Goal: Task Accomplishment & Management: Manage account settings

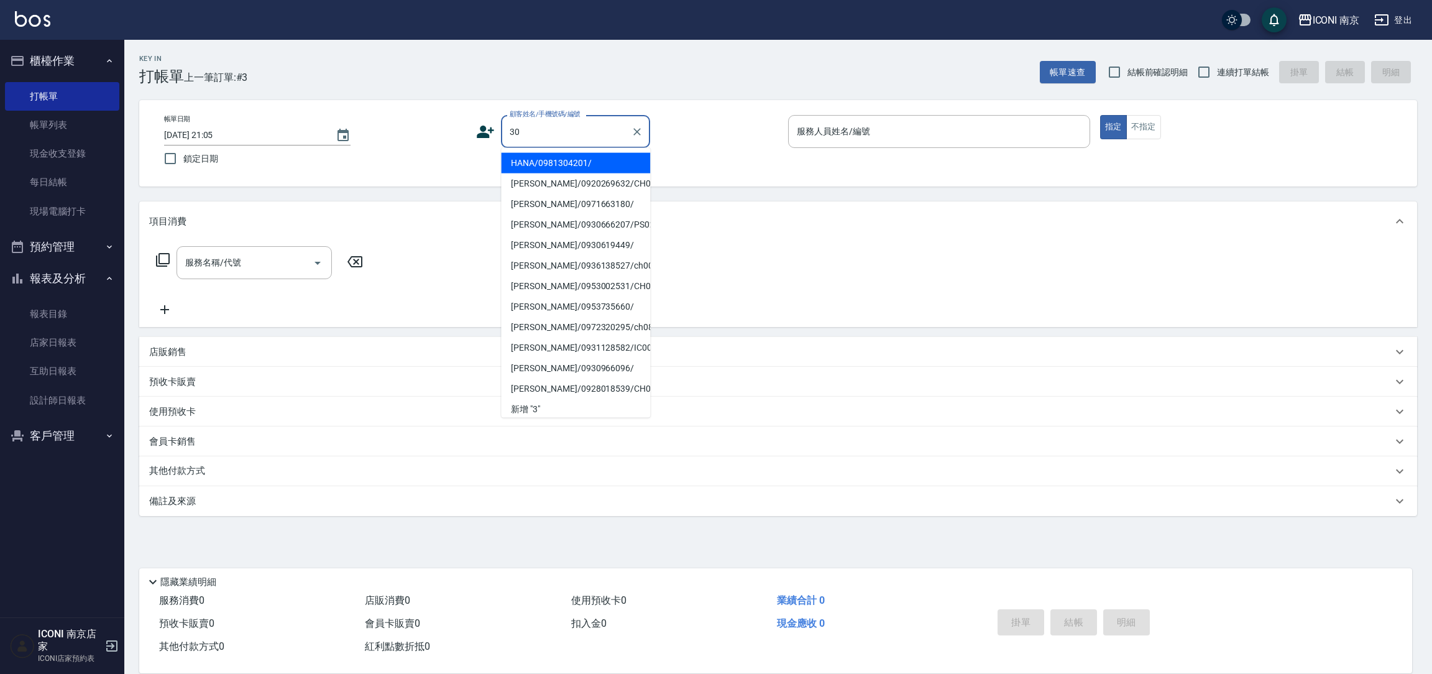
type input "HANA/0981304201/"
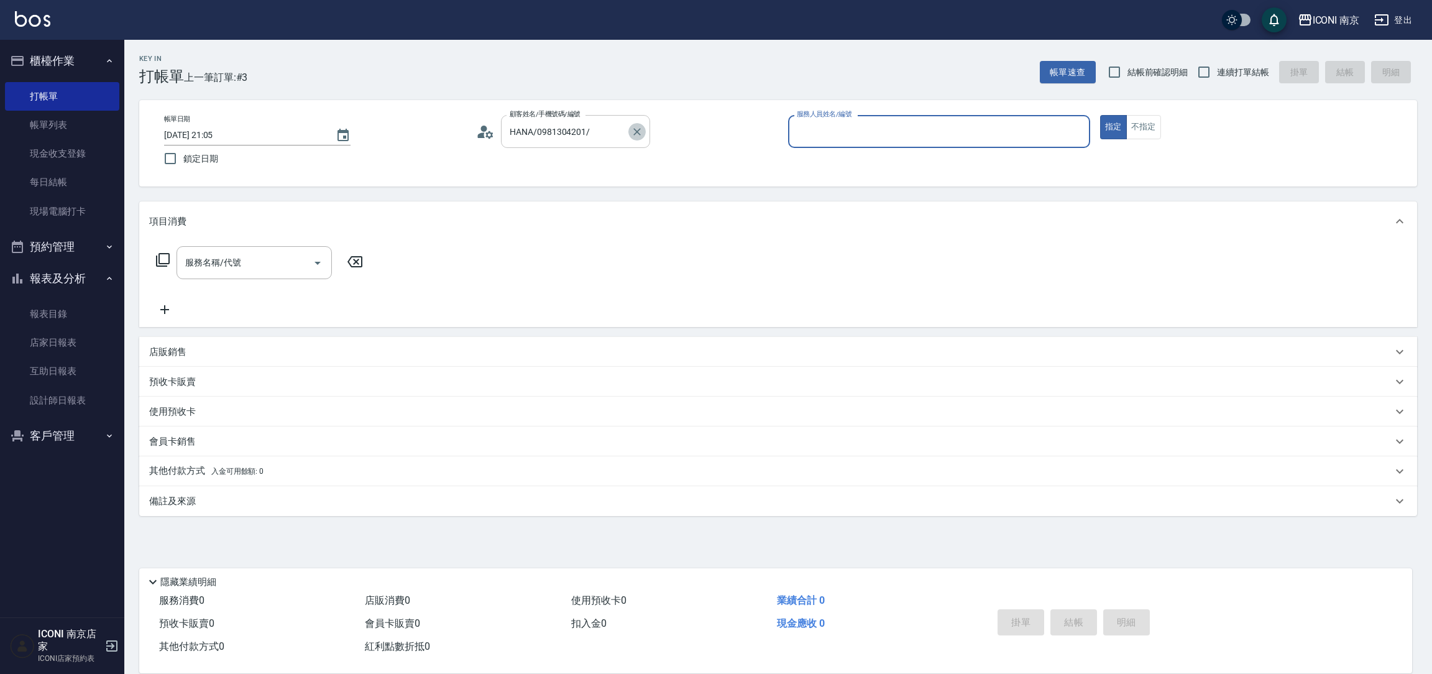
click at [637, 127] on icon "Clear" at bounding box center [637, 132] width 12 height 12
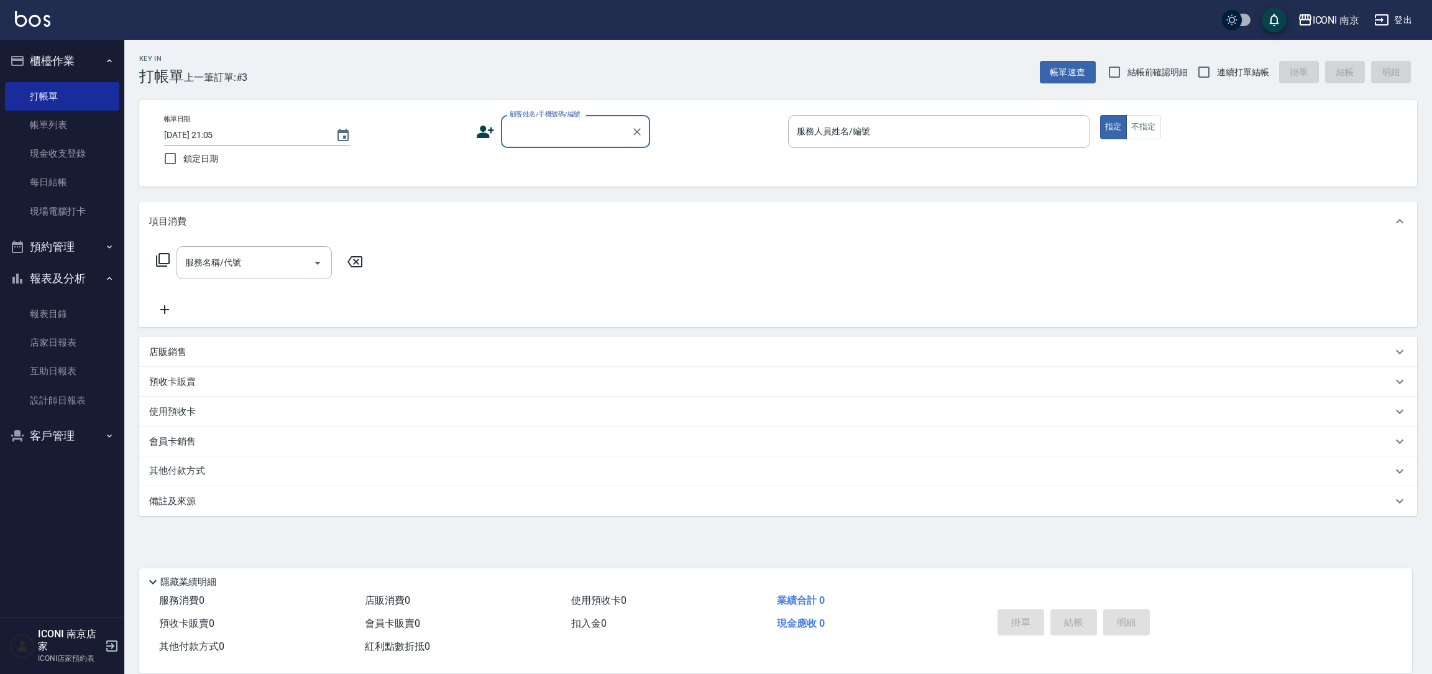
drag, startPoint x: 561, startPoint y: 132, endPoint x: 571, endPoint y: 94, distance: 39.2
click at [570, 128] on input "顧客姓名/手機號碼/編號" at bounding box center [566, 132] width 119 height 22
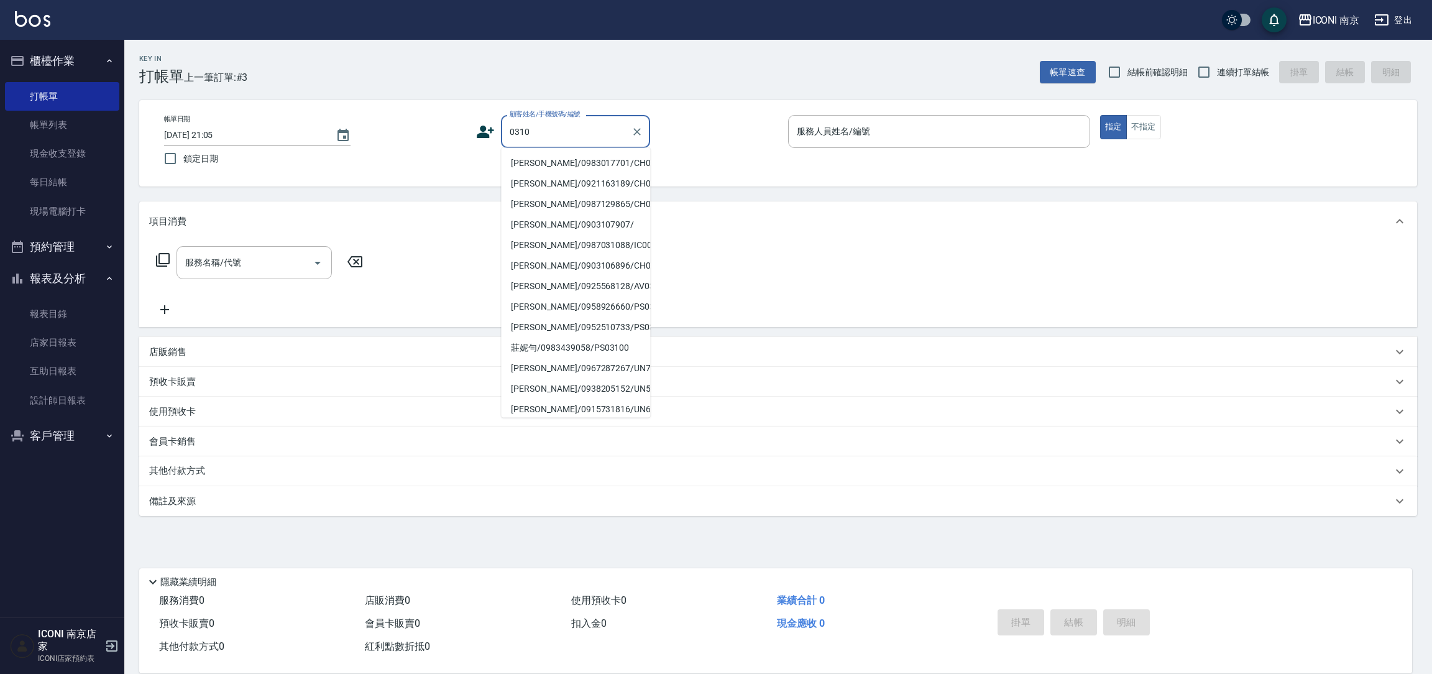
click at [566, 159] on li "黃郁珊/0983017701/CH0800310" at bounding box center [575, 163] width 149 height 21
type input "黃郁珊/0983017701/CH0800310"
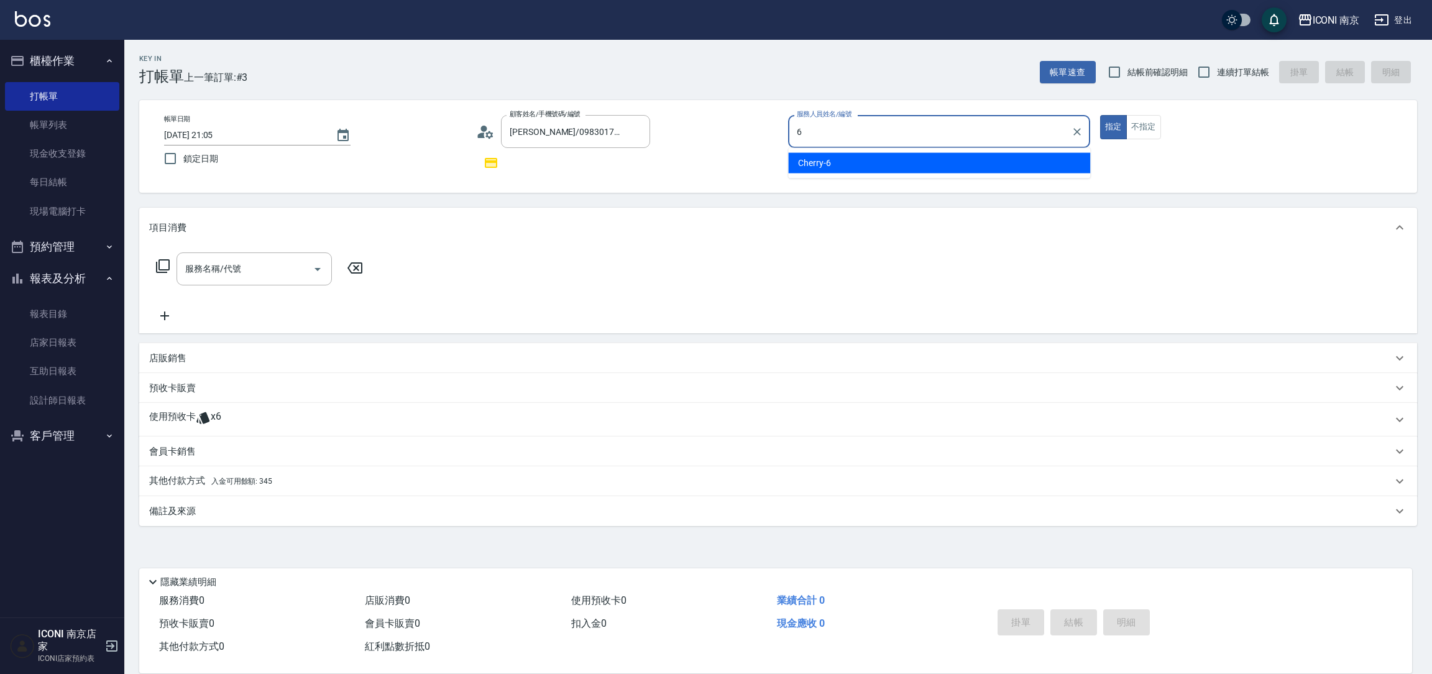
type input "Cherry-6"
type button "true"
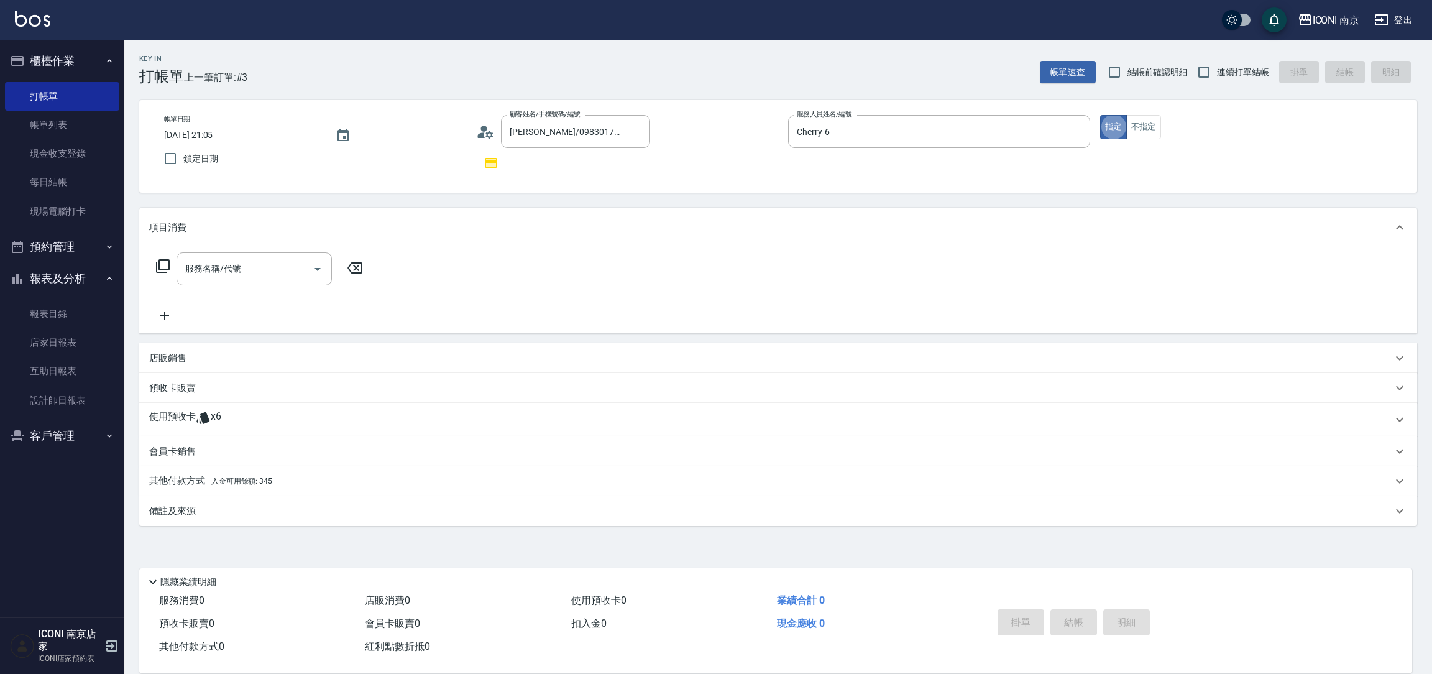
drag, startPoint x: 1224, startPoint y: 70, endPoint x: 1143, endPoint y: 108, distance: 89.6
click at [1207, 80] on label "連續打單結帳" at bounding box center [1230, 72] width 78 height 26
click at [188, 414] on p "使用預收卡" at bounding box center [172, 419] width 47 height 19
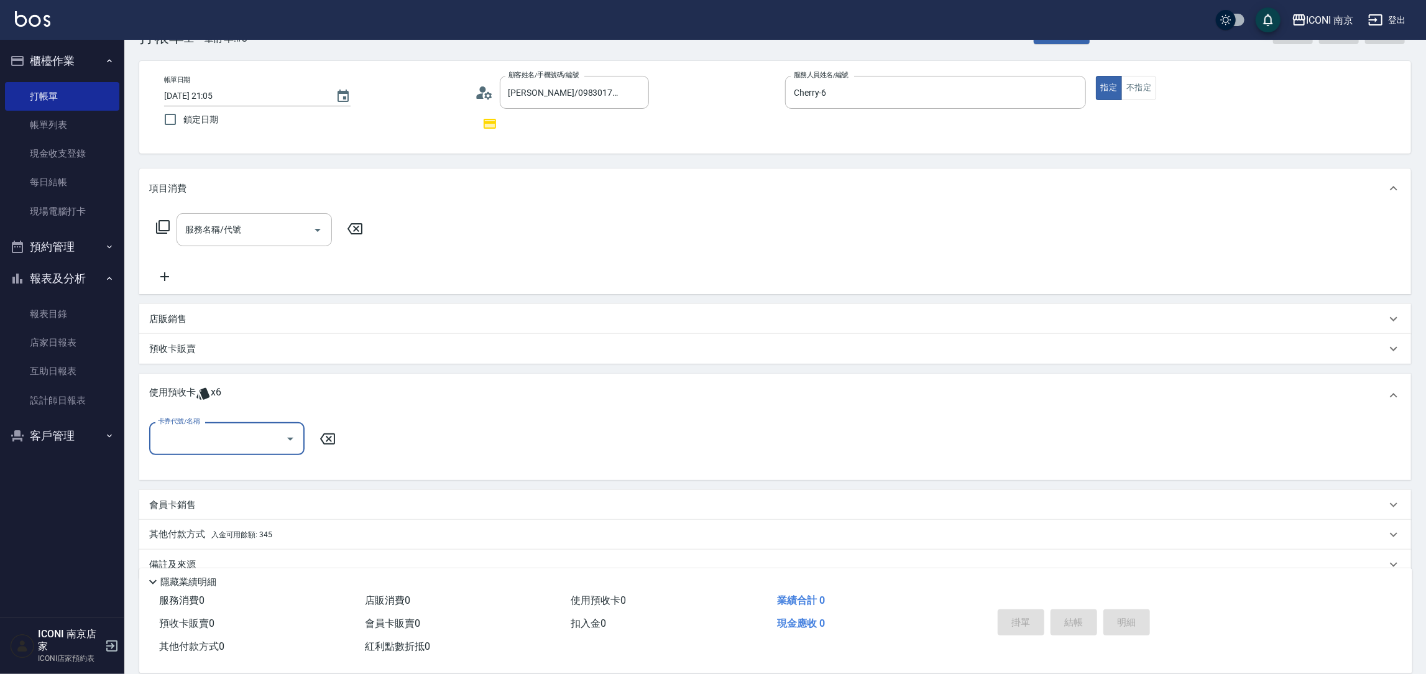
scroll to position [61, 0]
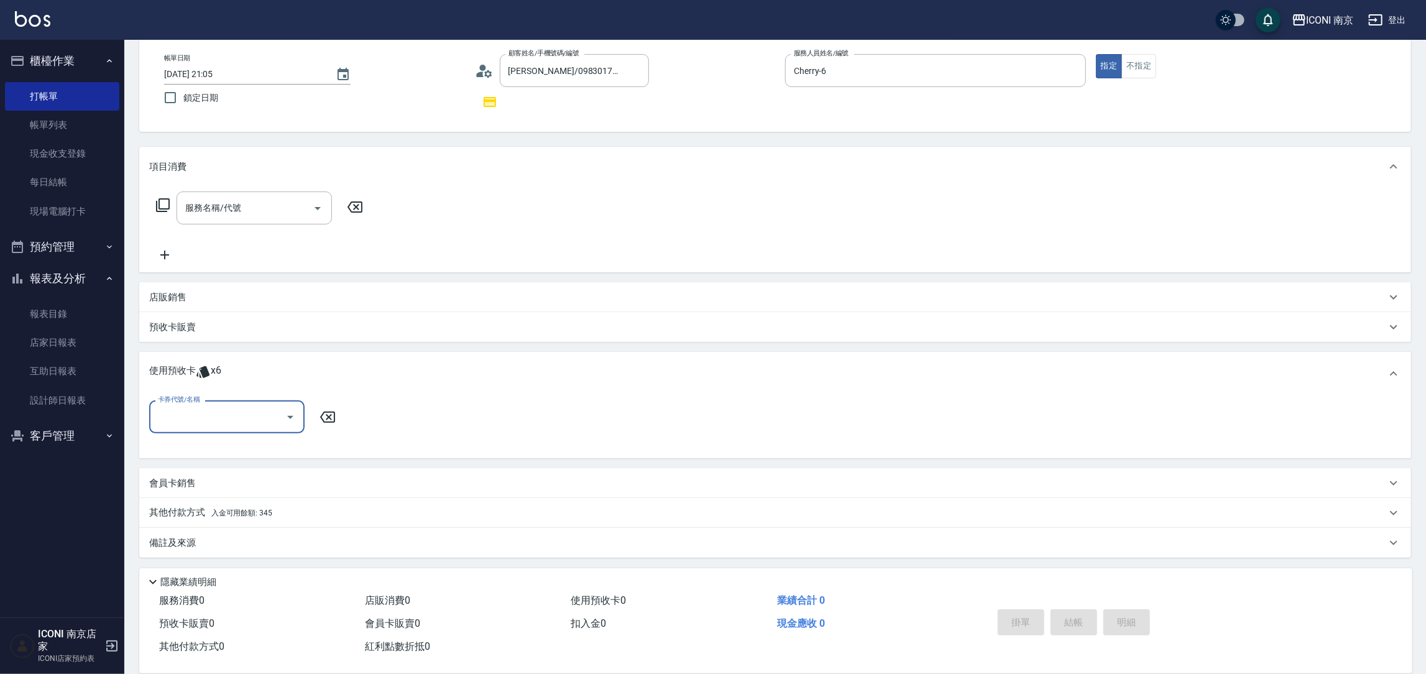
click at [255, 428] on div "卡券代號/名稱" at bounding box center [226, 416] width 155 height 33
click at [254, 469] on div "中藥卡短髮10送1 剩餘3張" at bounding box center [226, 468] width 155 height 21
type input "中藥卡短髮10送1"
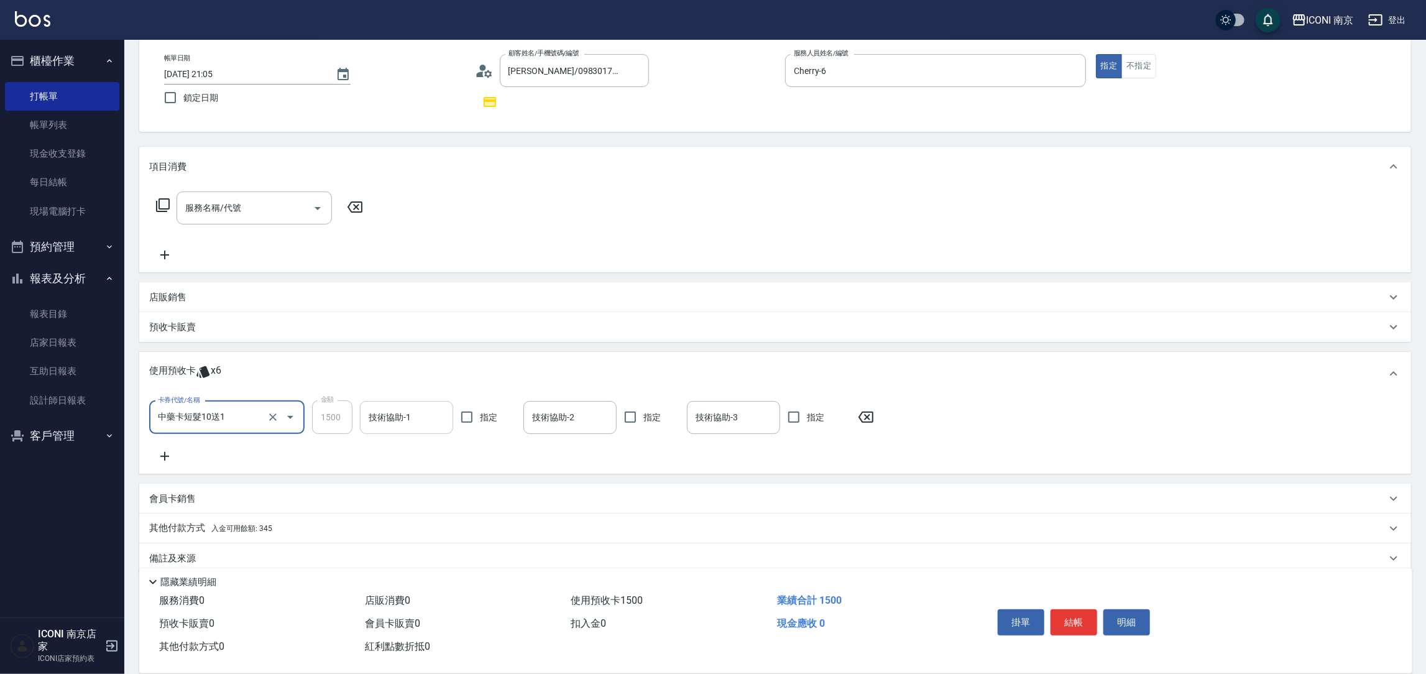
click at [375, 402] on div "技術協助-1" at bounding box center [406, 417] width 93 height 33
type input "Sherry-12"
click at [165, 199] on icon at bounding box center [162, 205] width 15 height 15
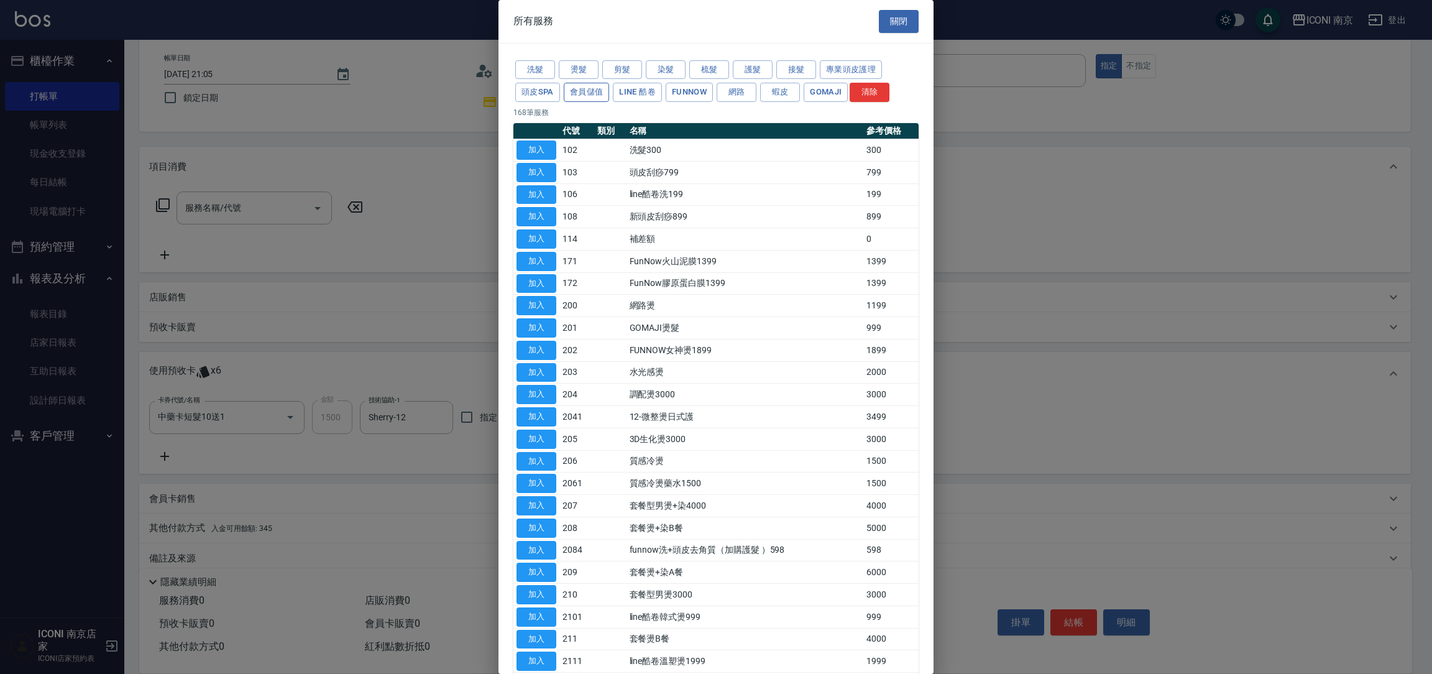
click at [554, 93] on button "頭皮SPA" at bounding box center [537, 92] width 45 height 19
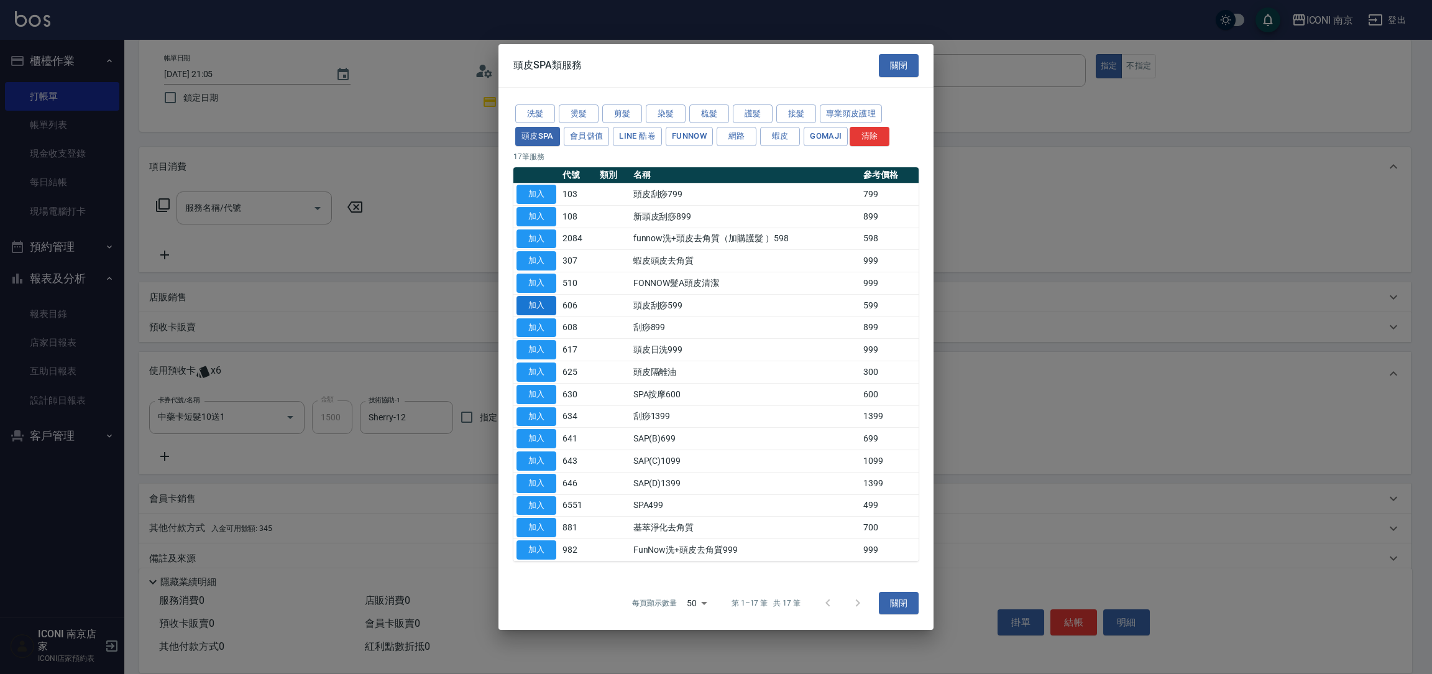
click at [536, 301] on button "加入" at bounding box center [537, 305] width 40 height 19
type input "頭皮刮痧599(606)"
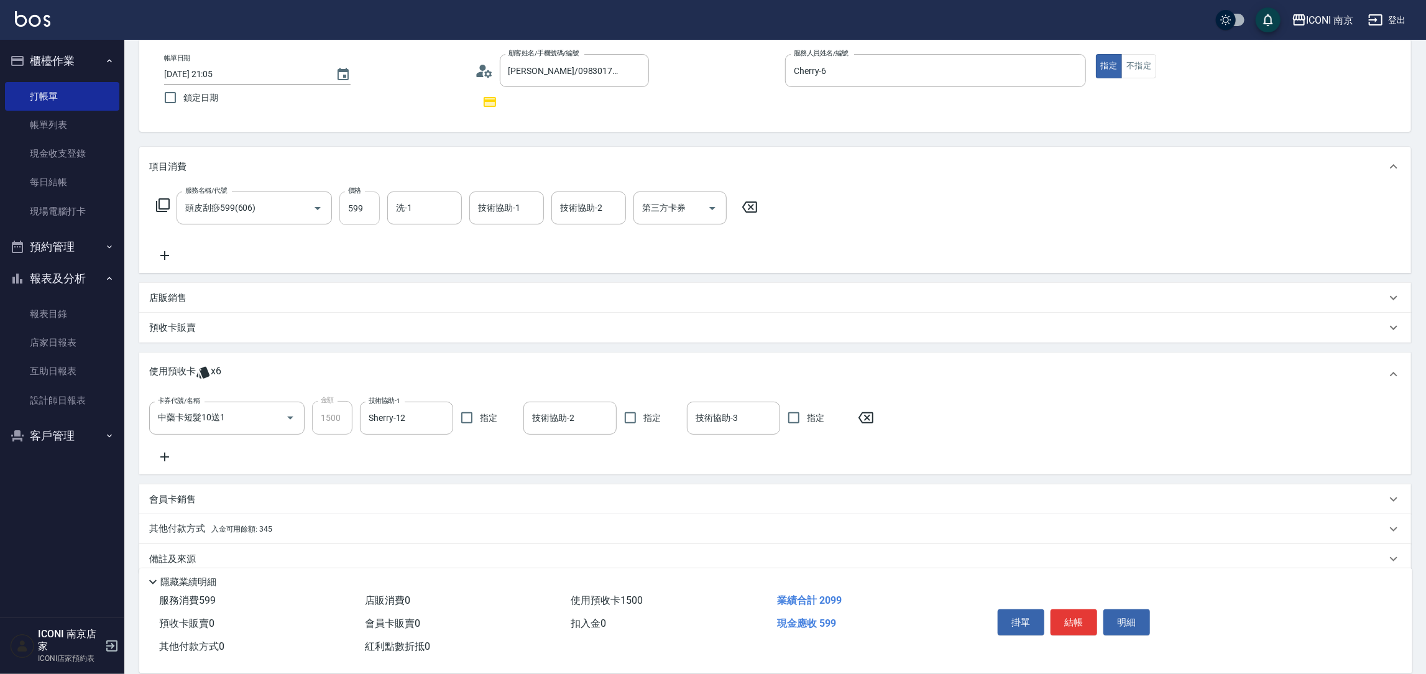
click at [364, 215] on input "599" at bounding box center [359, 208] width 40 height 34
type input "1100"
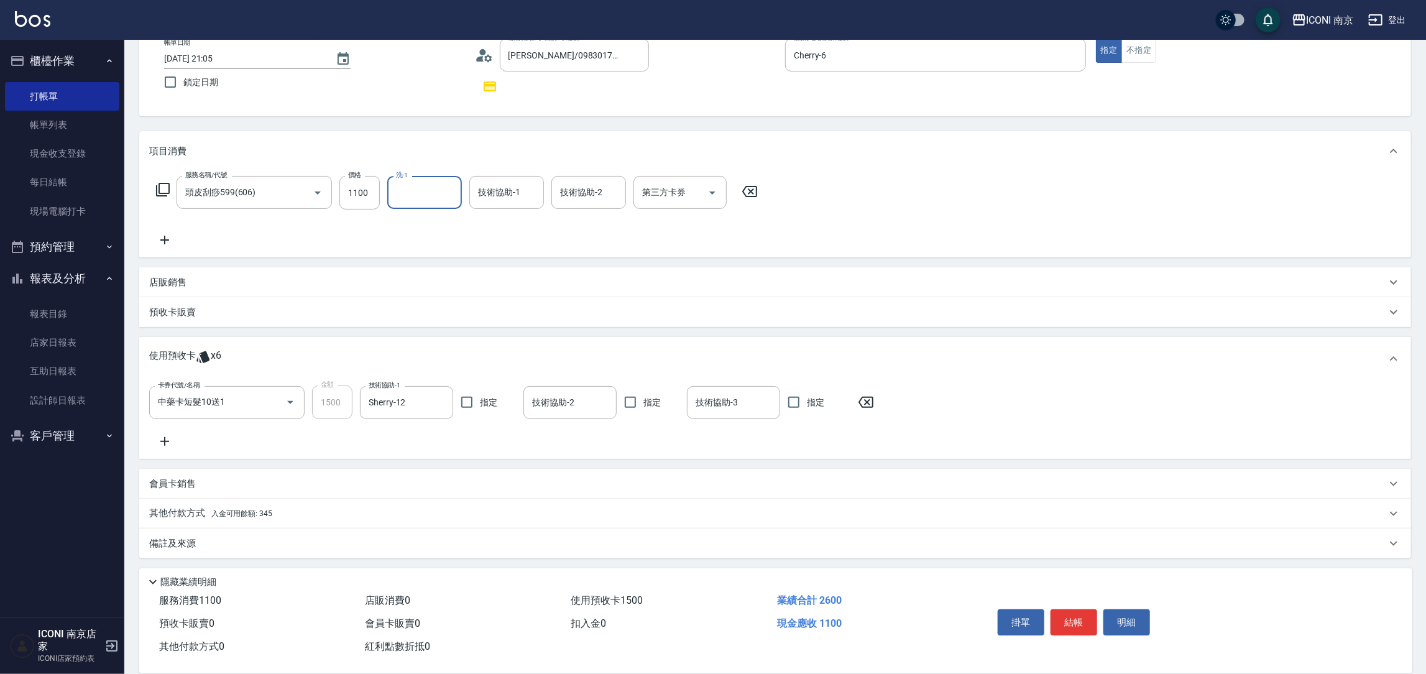
click at [233, 540] on div "備註及來源" at bounding box center [767, 543] width 1237 height 13
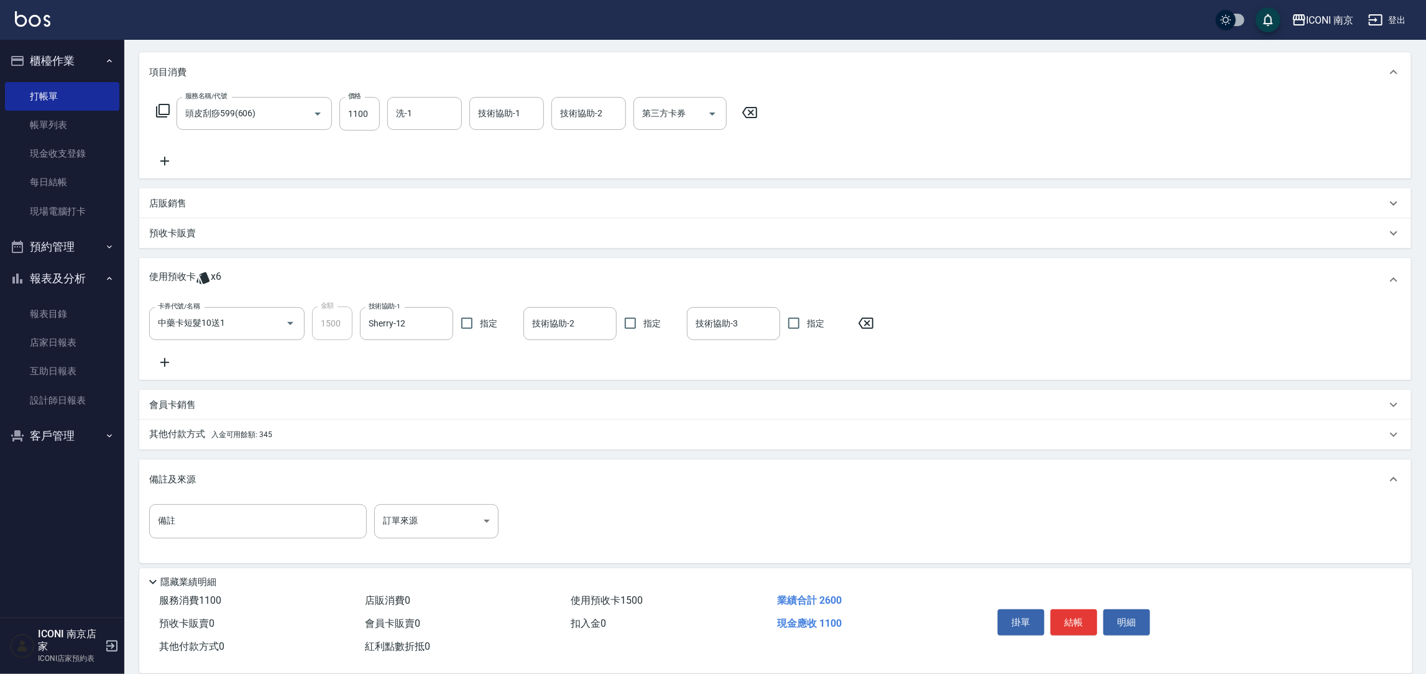
scroll to position [159, 0]
click at [437, 530] on body "ICONI 南京 登出 櫃檯作業 打帳單 帳單列表 現金收支登錄 每日結帳 現場電腦打卡 預約管理 預約管理 單日預約紀錄 單週預約紀錄 報表及分析 報表目錄…" at bounding box center [713, 259] width 1426 height 836
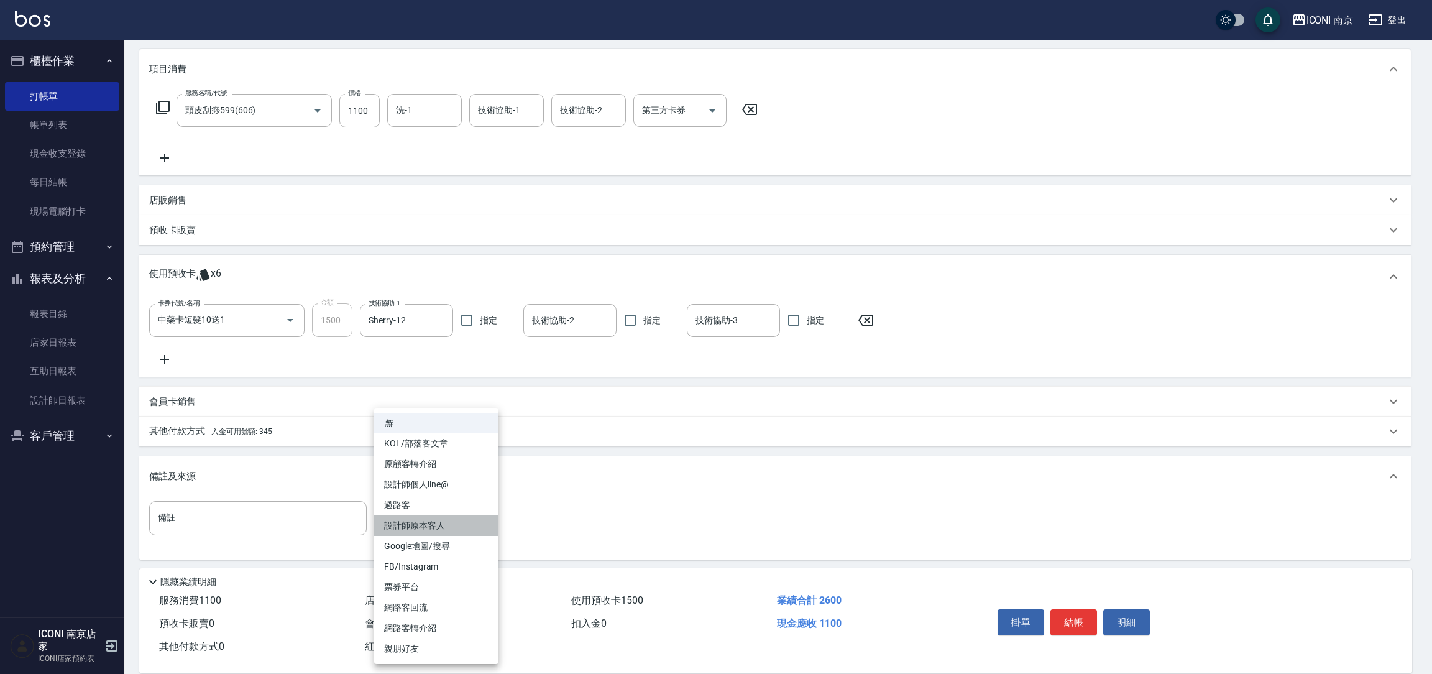
click at [435, 529] on li "設計師原本客人" at bounding box center [436, 525] width 124 height 21
type input "設計師原本客人"
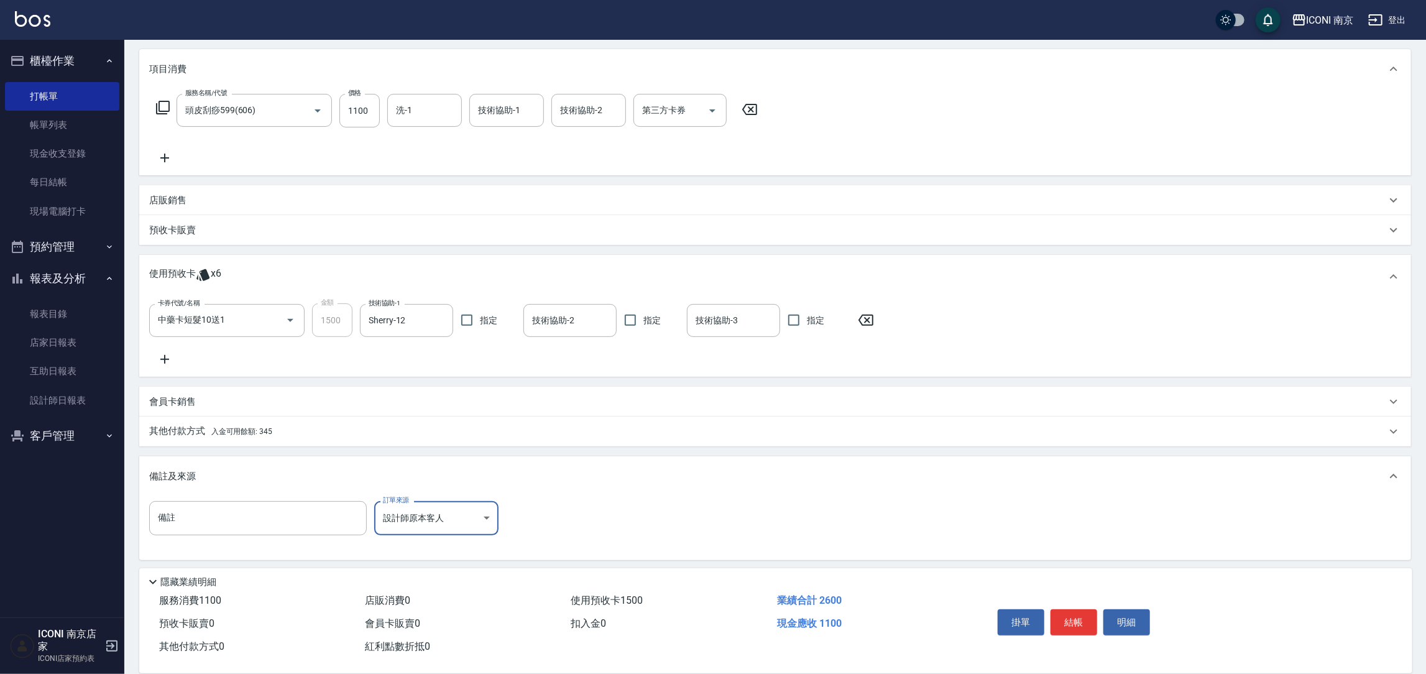
click at [150, 433] on p "其他付款方式 入金可用餘額: 345" at bounding box center [210, 432] width 123 height 14
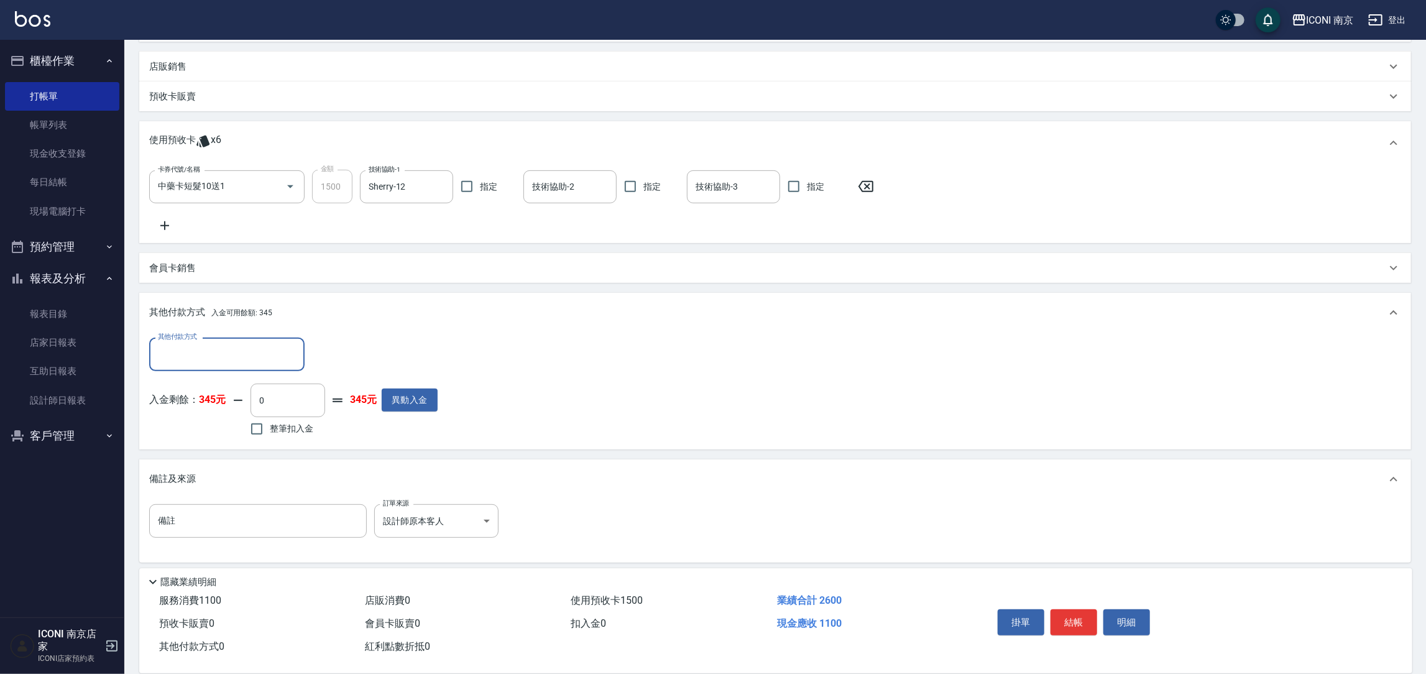
scroll to position [297, 0]
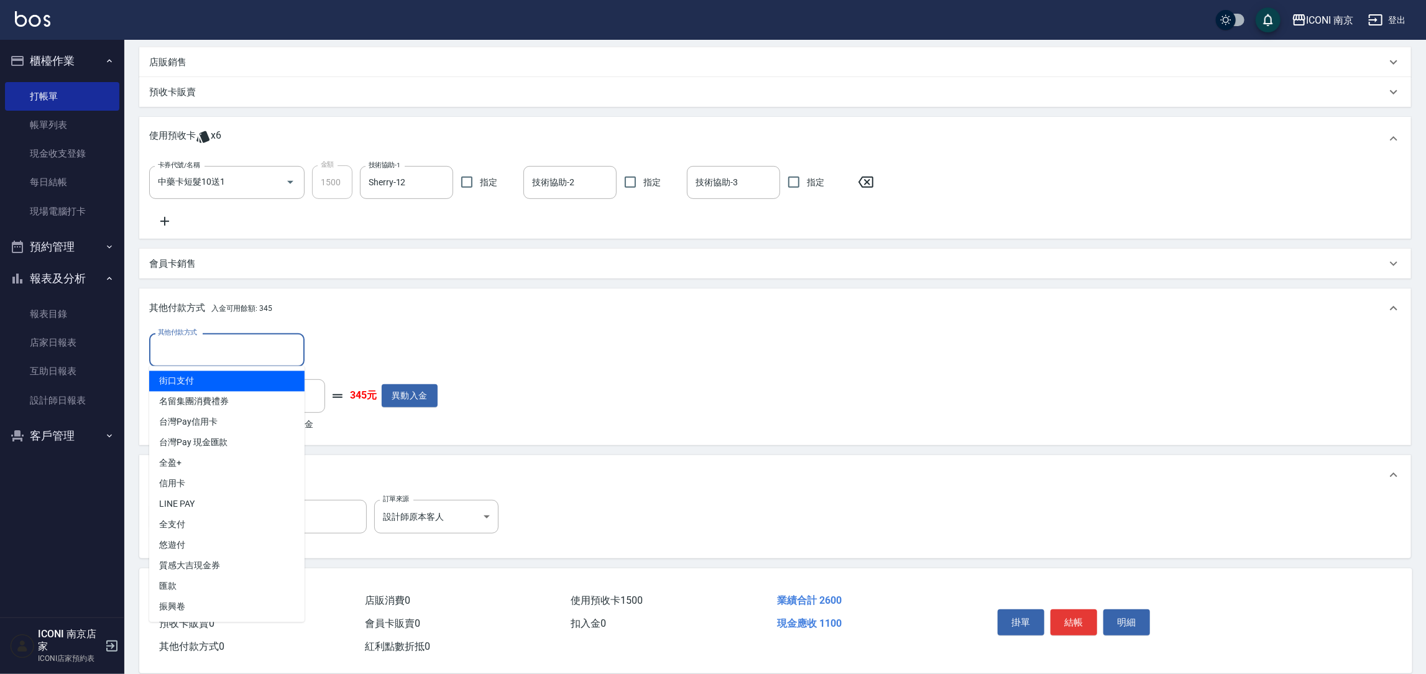
click at [223, 354] on input "其他付款方式" at bounding box center [227, 350] width 144 height 22
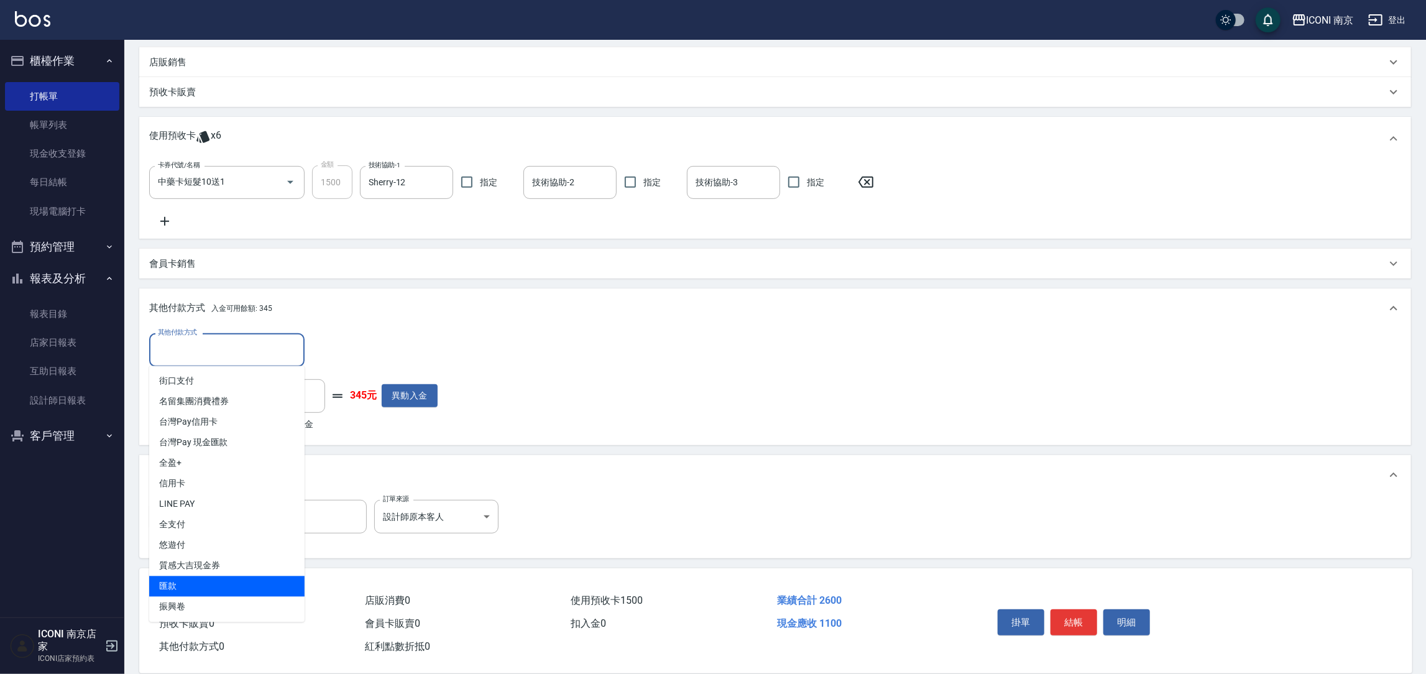
click at [200, 583] on span "匯款" at bounding box center [226, 586] width 155 height 21
type input "匯款"
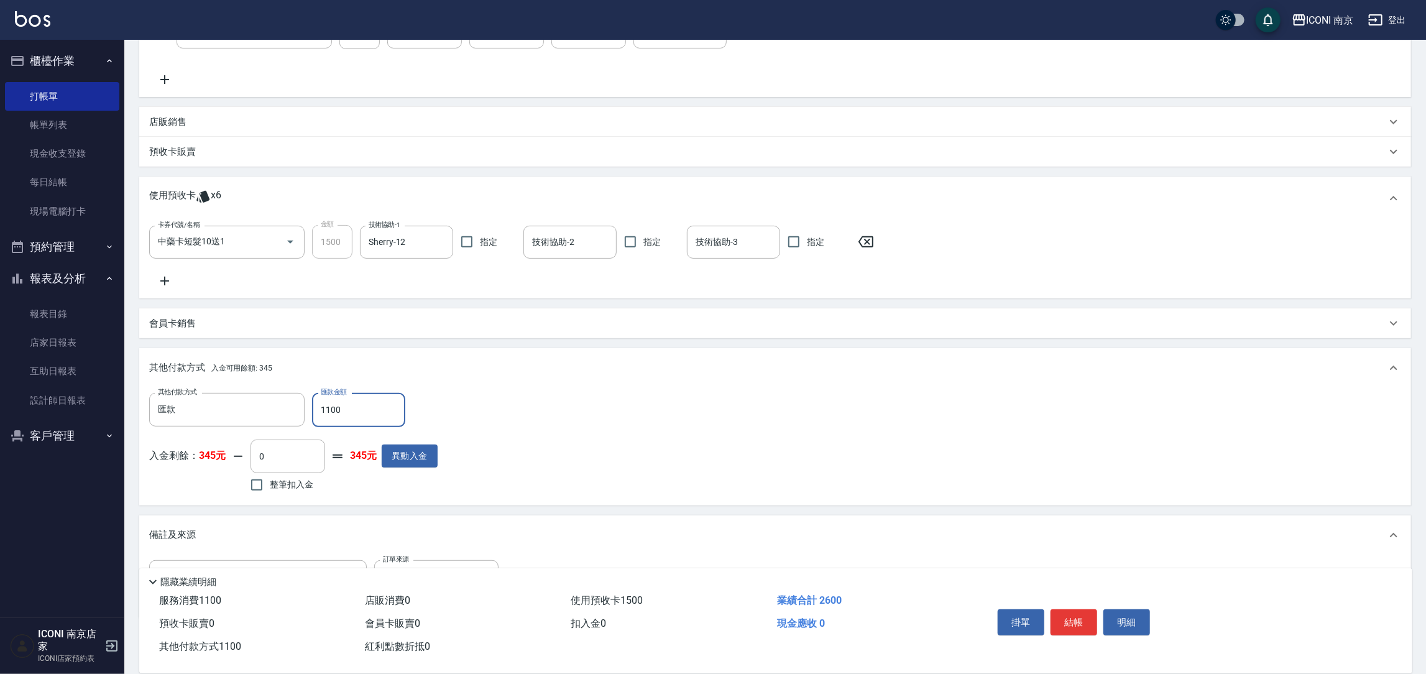
scroll to position [203, 0]
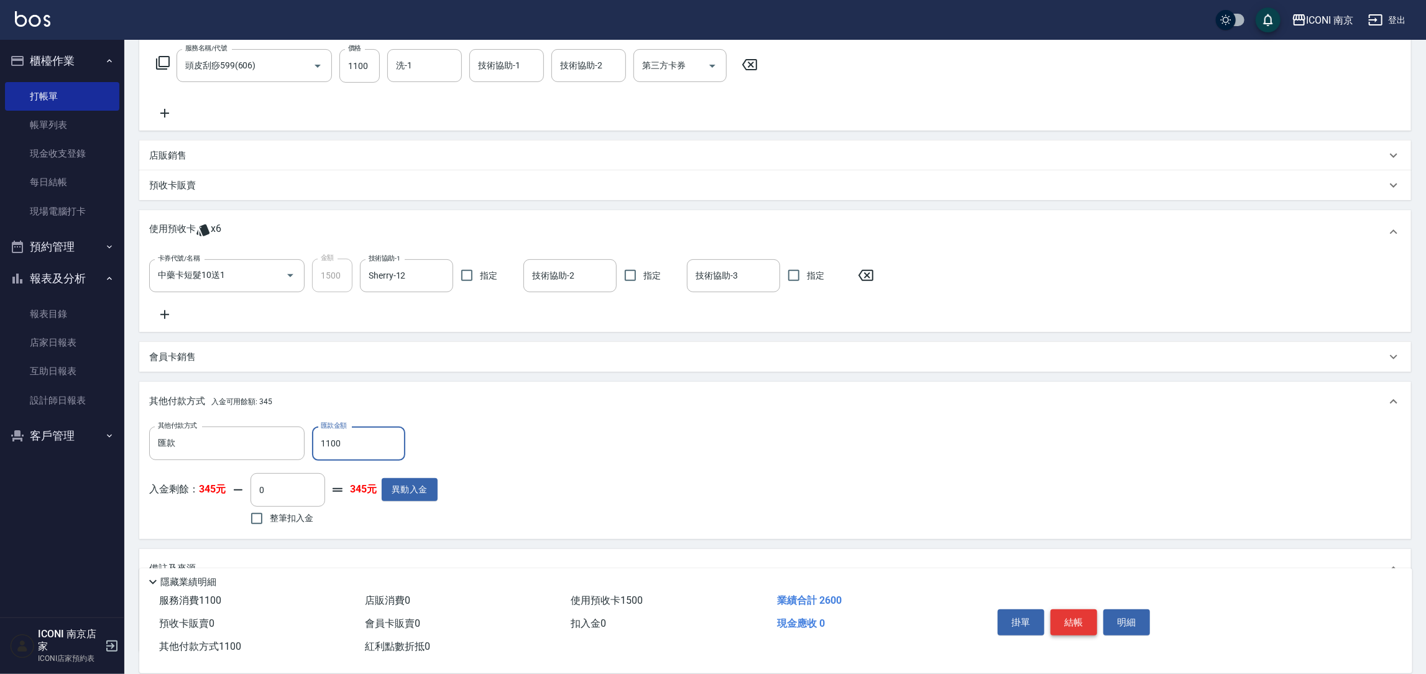
type input "1100"
click at [1083, 628] on button "結帳" at bounding box center [1074, 622] width 47 height 26
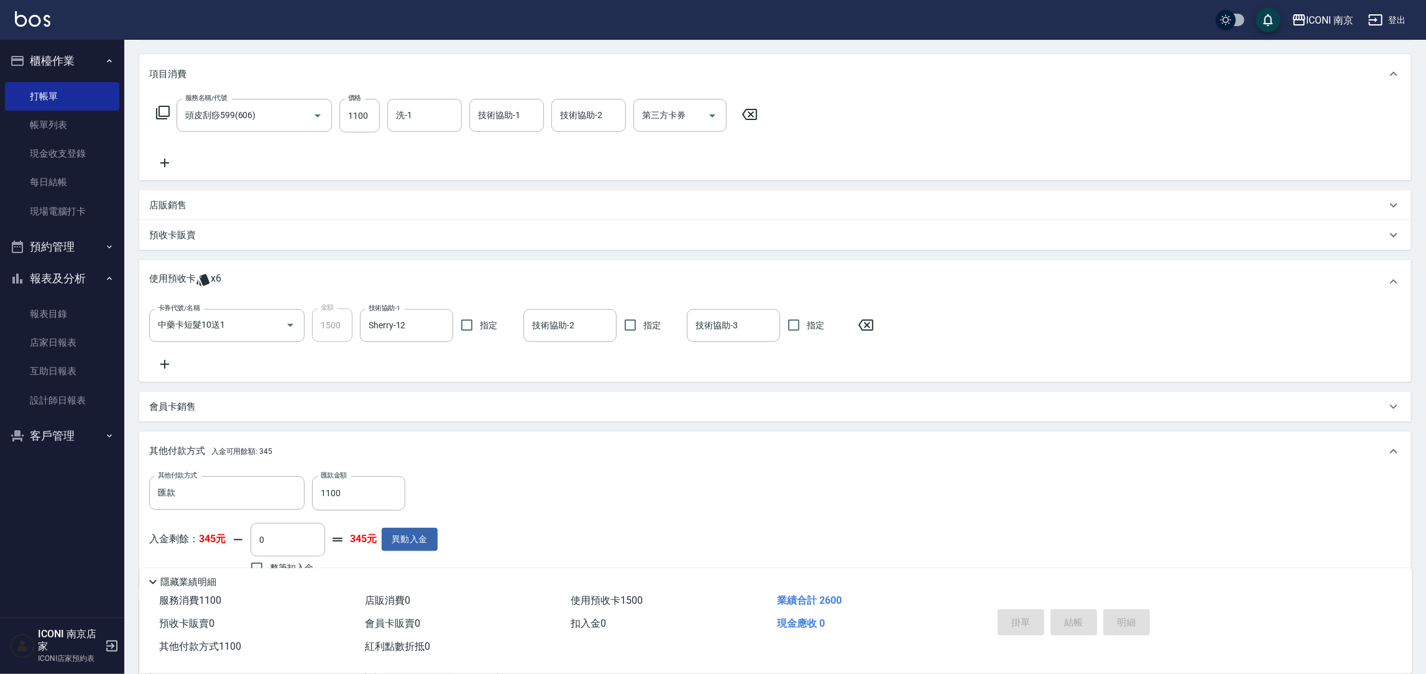
scroll to position [53, 0]
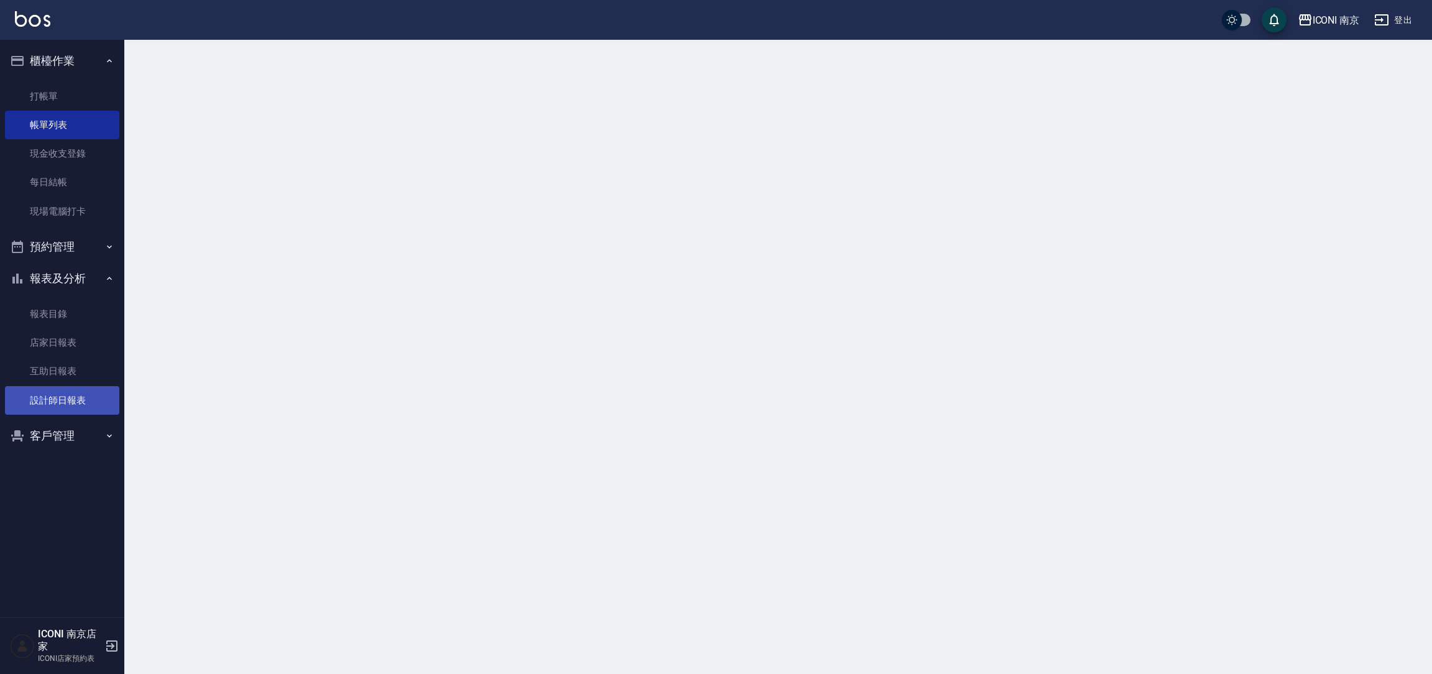
click at [62, 389] on link "設計師日報表" at bounding box center [62, 400] width 114 height 29
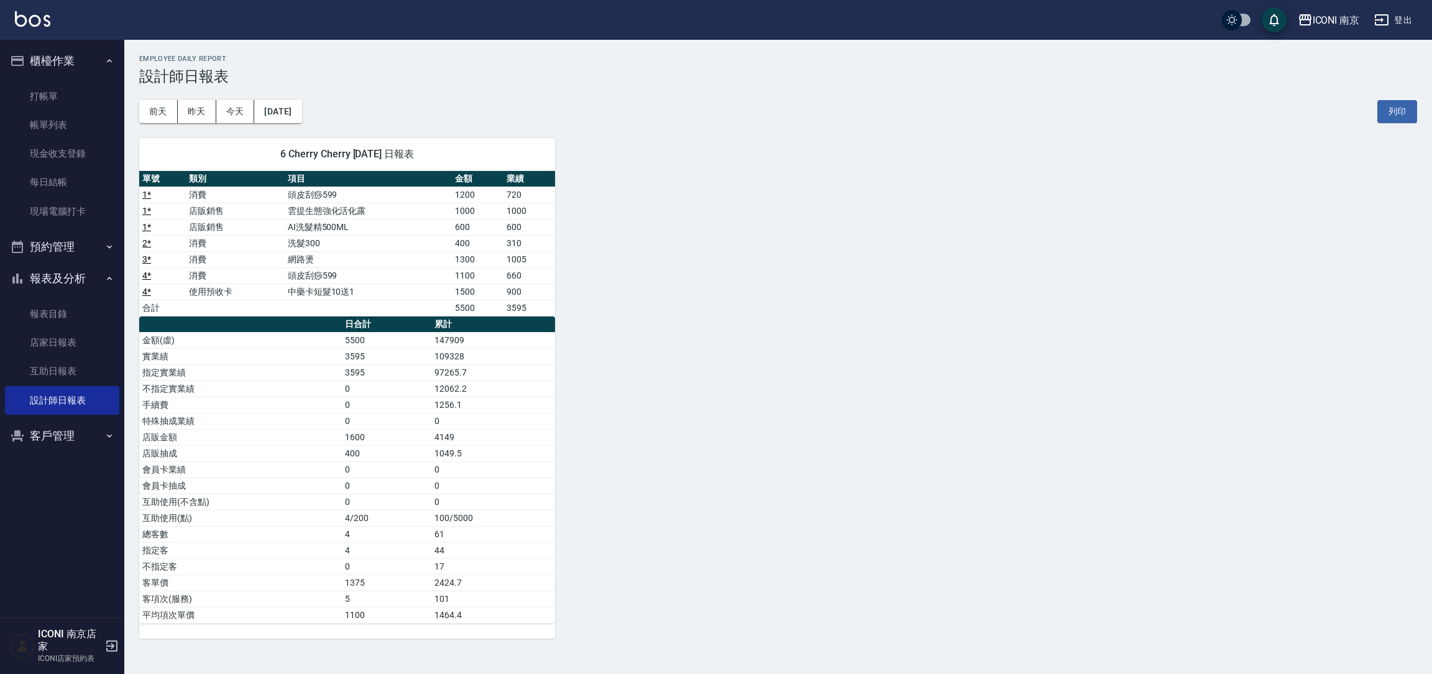
drag, startPoint x: 1289, startPoint y: 164, endPoint x: 1374, endPoint y: 4, distance: 181.1
click at [1289, 138] on div "6 Cherry Cherry 09/15/2025 日報表 單號 類別 項目 金額 業績 1 * 消費 頭皮刮痧599 1200 720 1 * 店販銷售 …" at bounding box center [770, 380] width 1293 height 515
click at [1329, 27] on button "ICONI 南京" at bounding box center [1329, 19] width 72 height 25
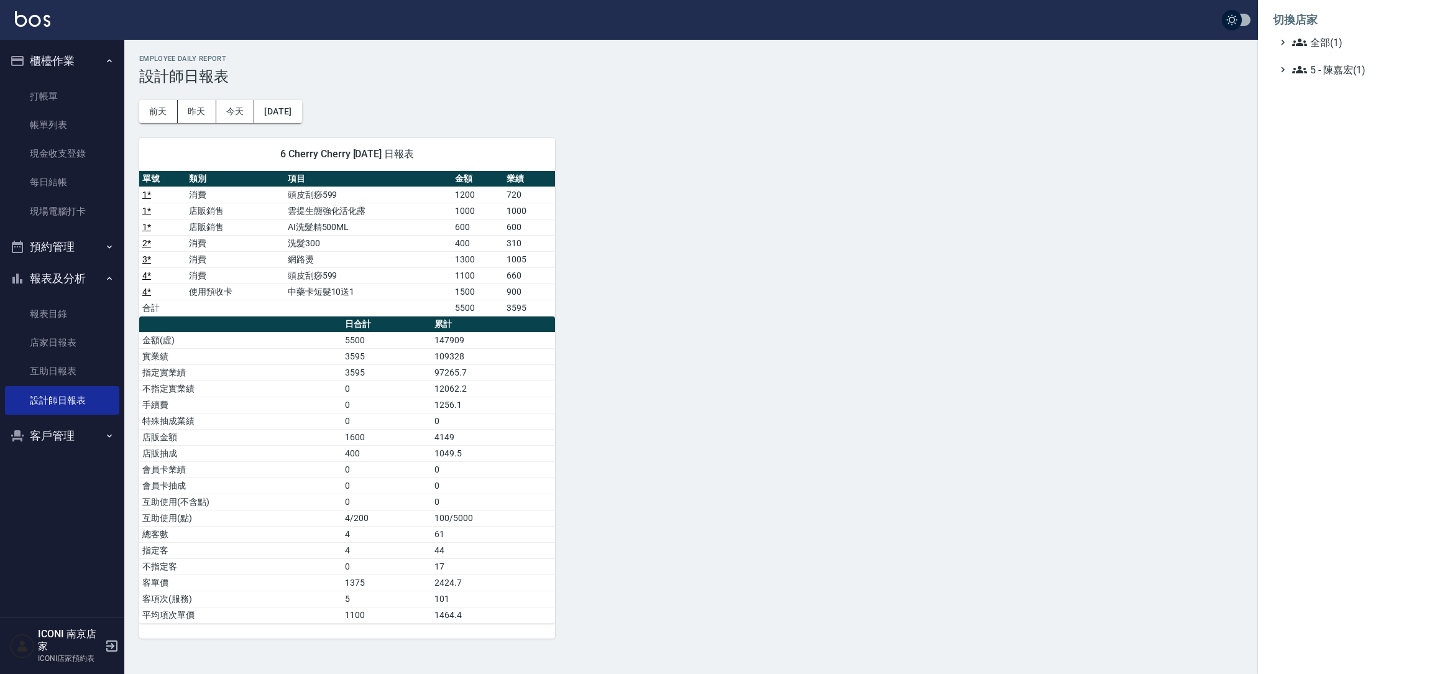
click at [1153, 98] on div at bounding box center [716, 337] width 1432 height 674
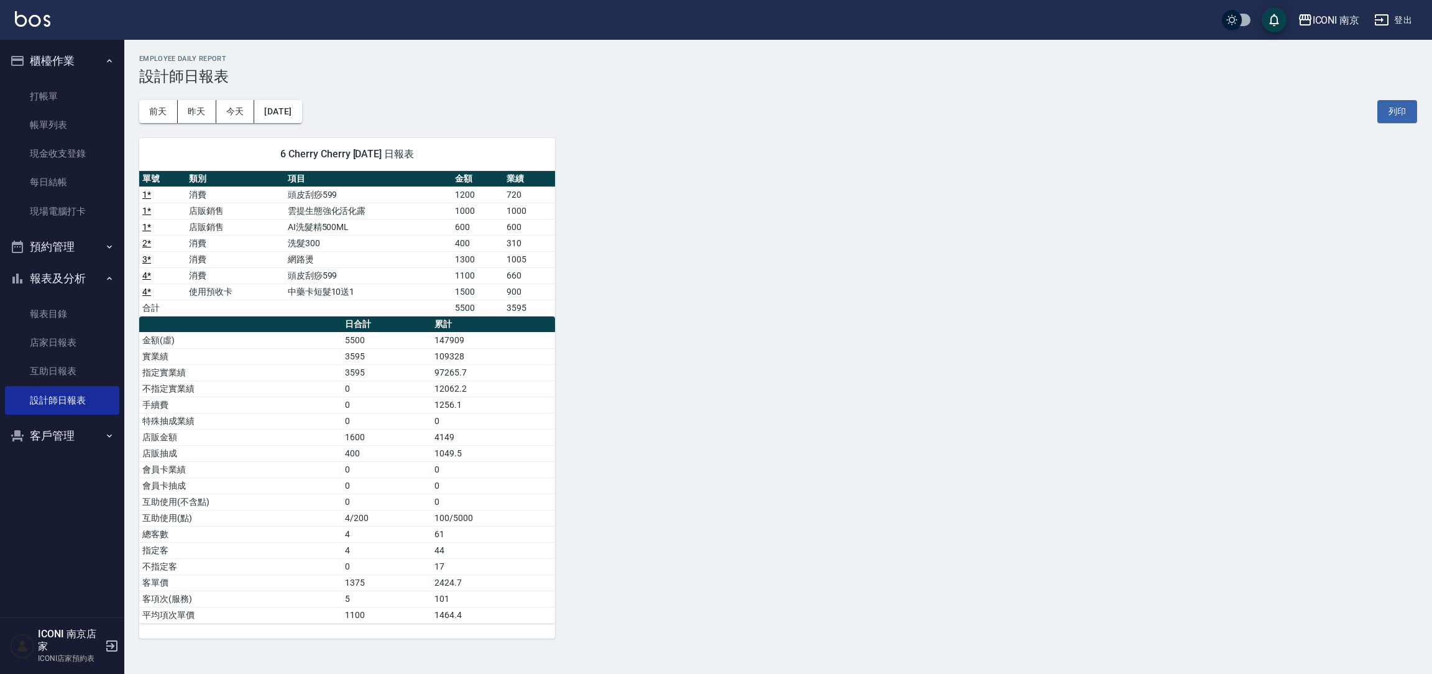
click at [1406, 21] on button "登出" at bounding box center [1394, 20] width 48 height 23
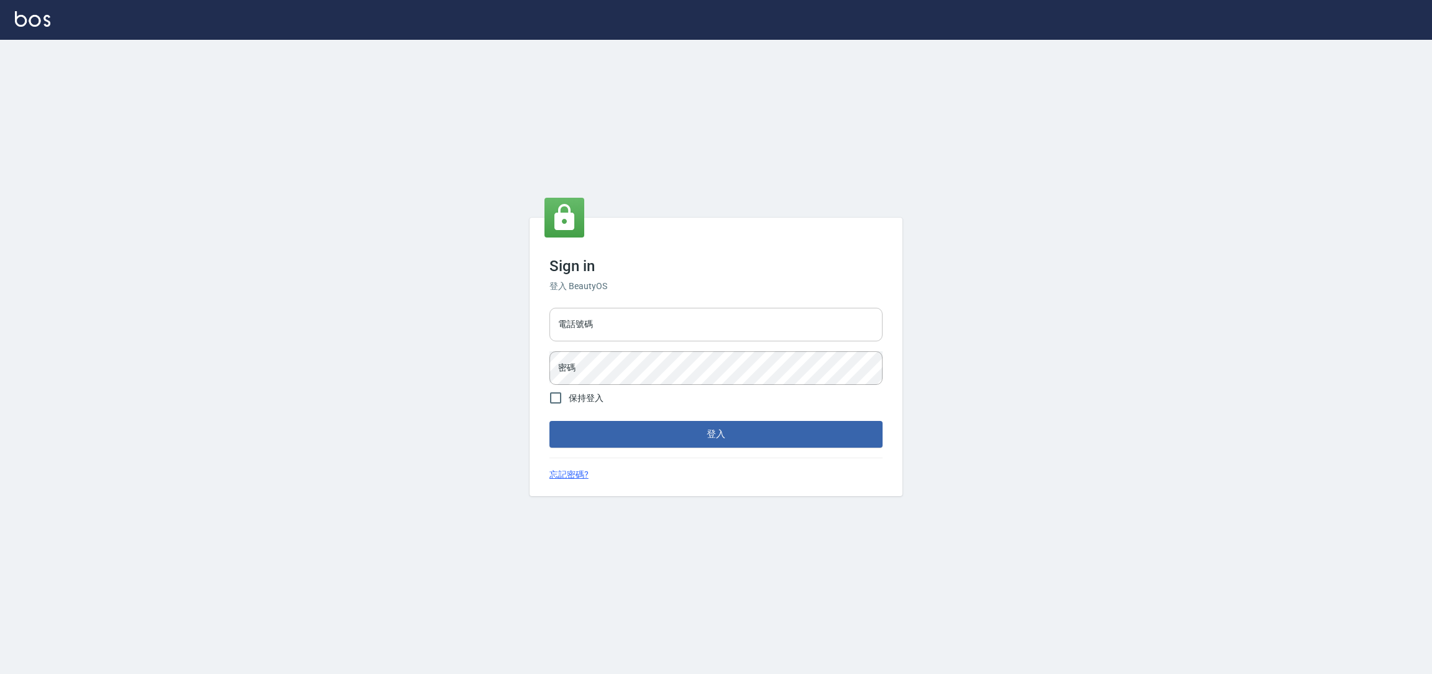
click at [756, 338] on input "電話號碼" at bounding box center [716, 325] width 333 height 34
type input "0981921116"
click at [550, 421] on button "登入" at bounding box center [716, 434] width 333 height 26
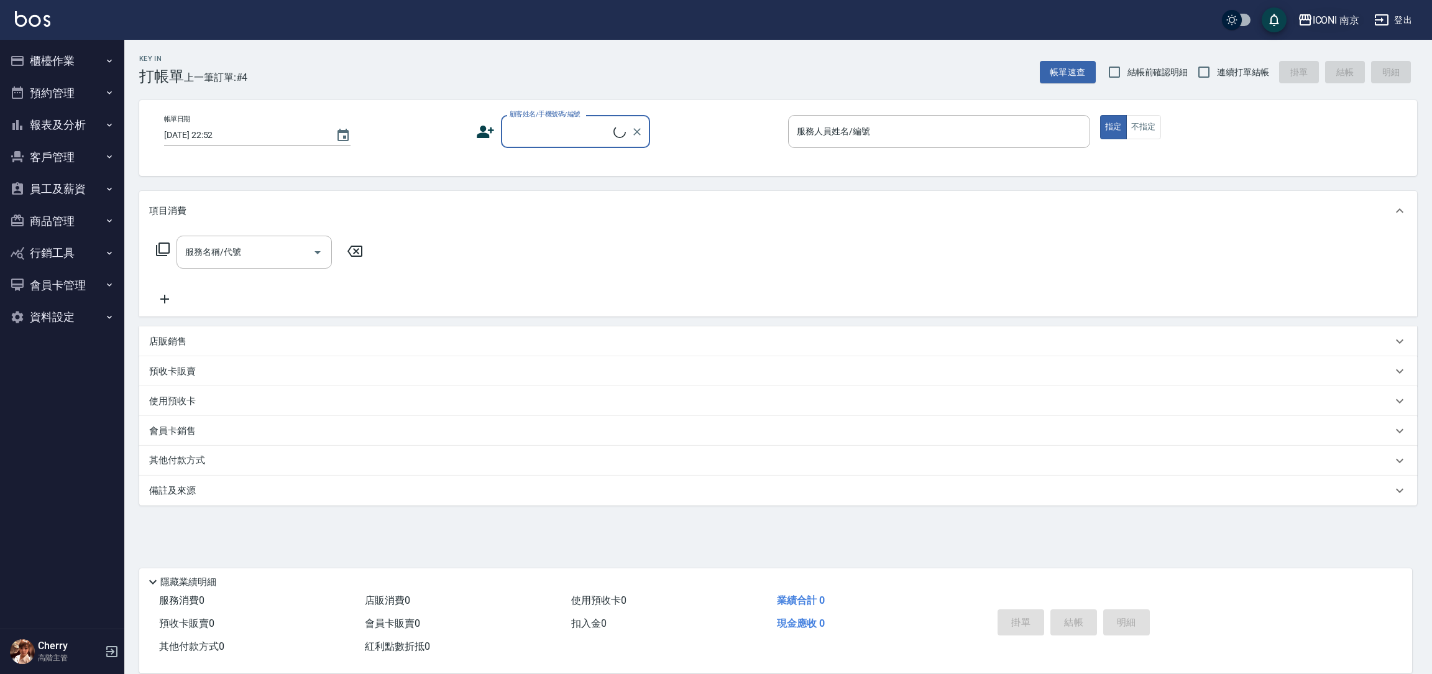
click at [1329, 25] on div "ICONI 南京" at bounding box center [1336, 20] width 47 height 16
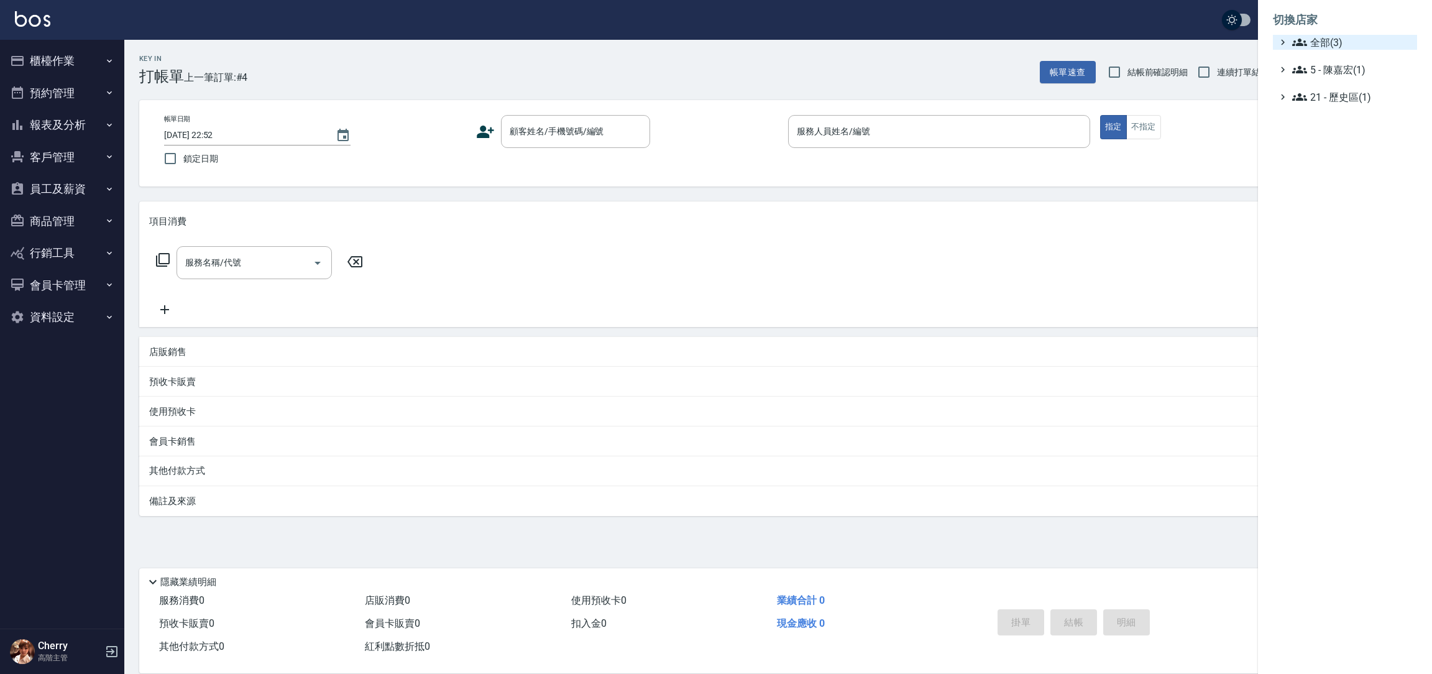
drag, startPoint x: 1334, startPoint y: 37, endPoint x: 1335, endPoint y: 51, distance: 13.7
click at [1334, 38] on span "全部(3)" at bounding box center [1353, 42] width 120 height 15
click at [1332, 71] on span "PS23" at bounding box center [1352, 78] width 122 height 15
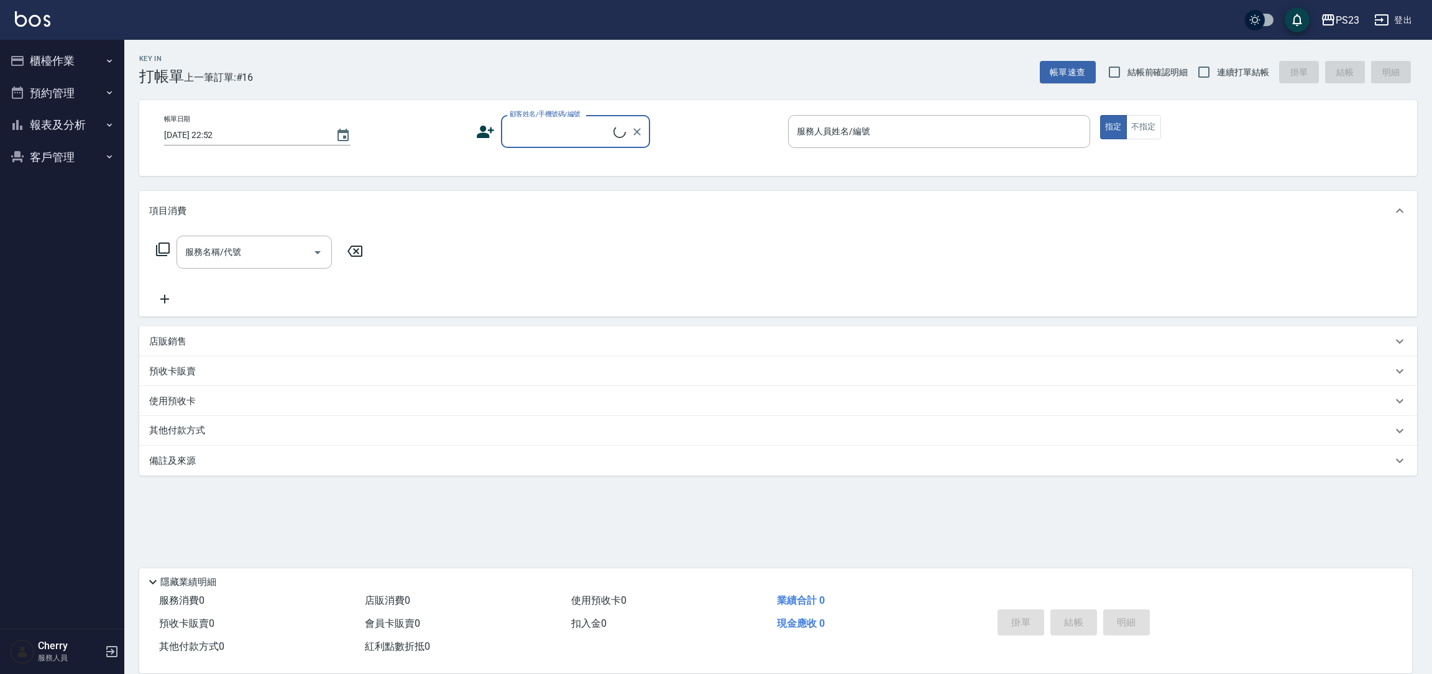
click at [77, 131] on button "報表及分析" at bounding box center [62, 125] width 114 height 32
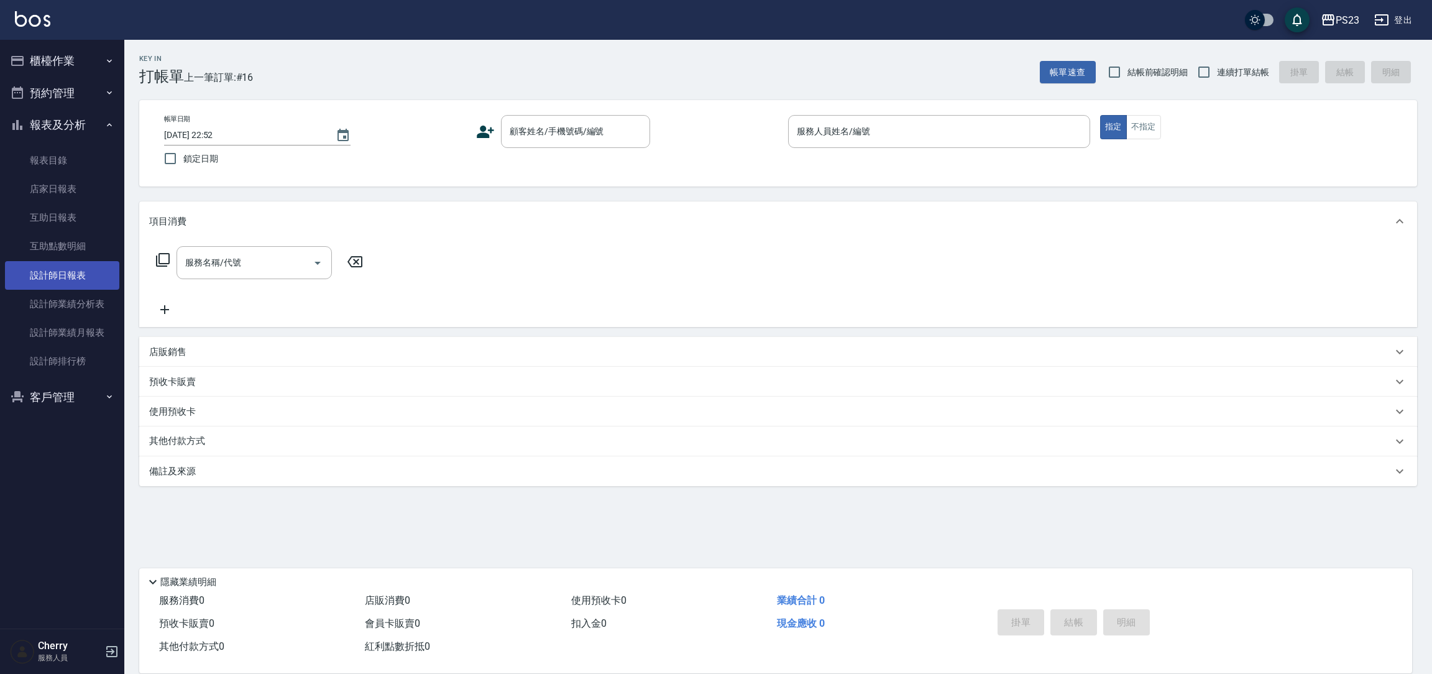
click at [70, 282] on link "設計師日報表" at bounding box center [62, 275] width 114 height 29
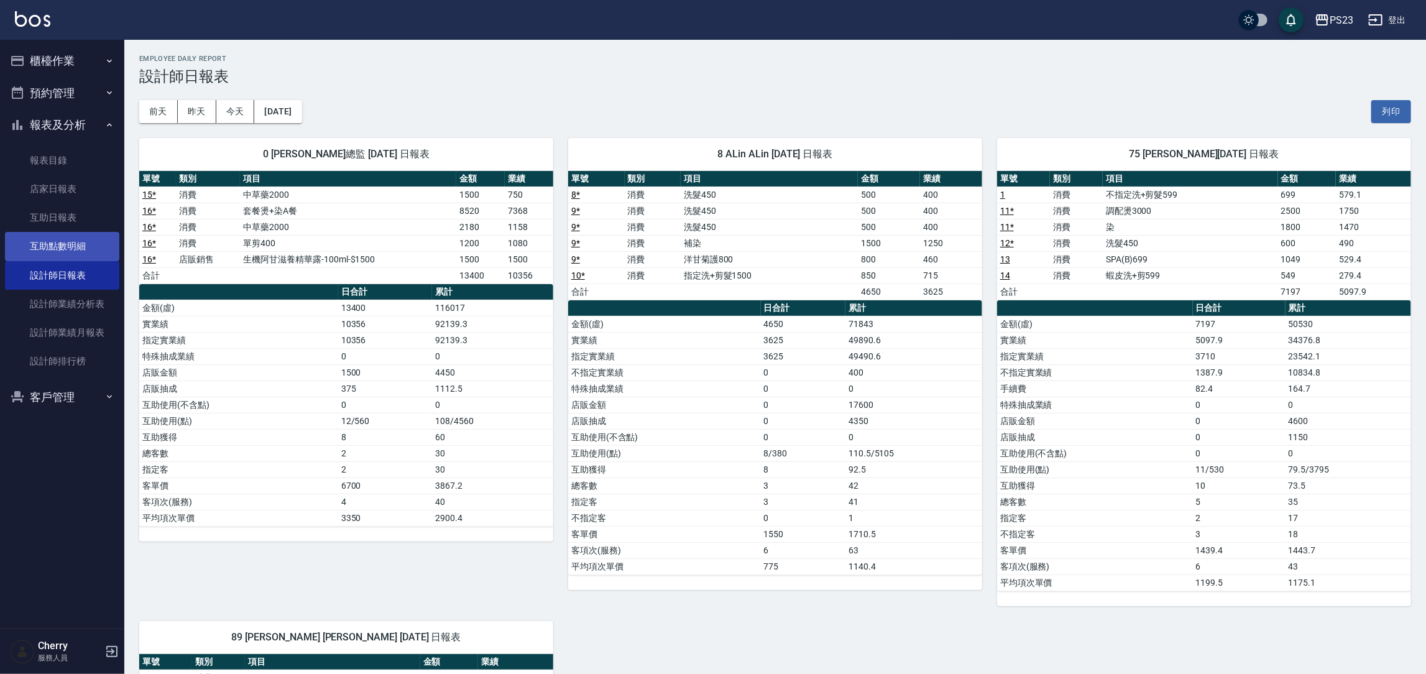
click at [39, 242] on link "互助點數明細" at bounding box center [62, 246] width 114 height 29
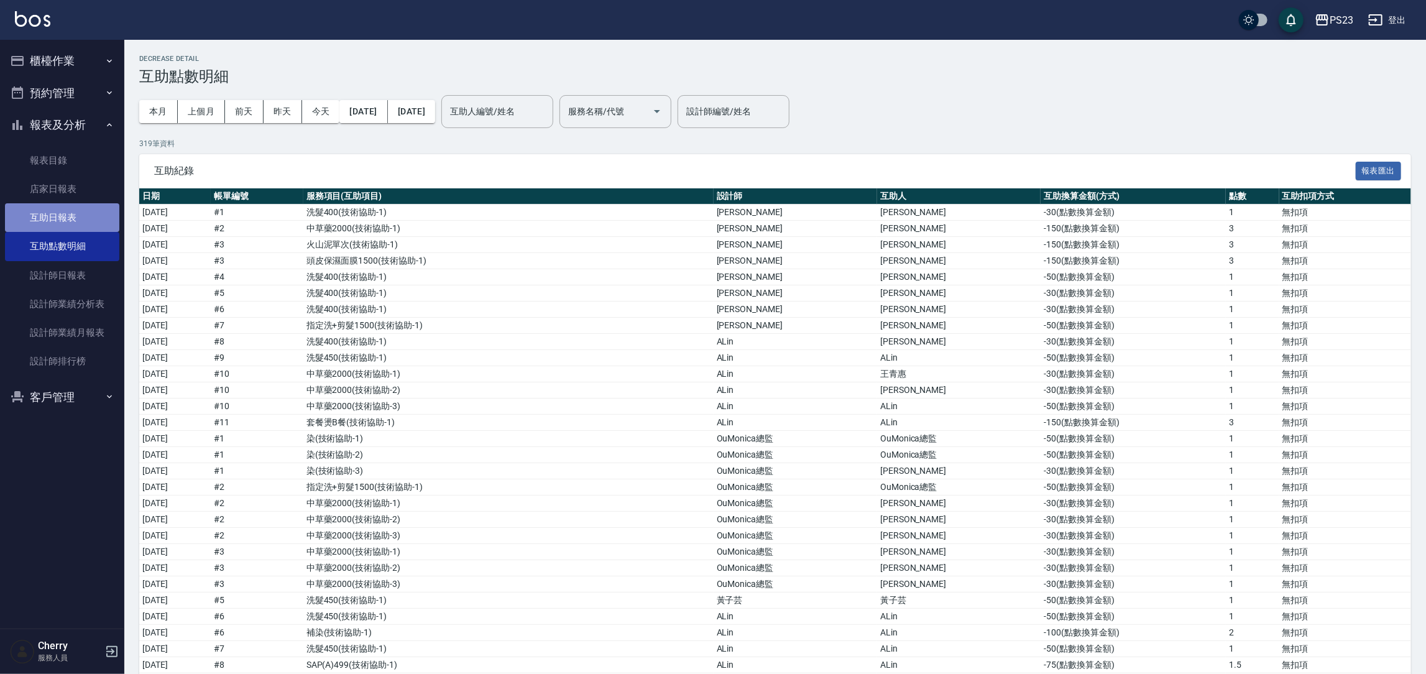
click at [62, 213] on link "互助日報表" at bounding box center [62, 217] width 114 height 29
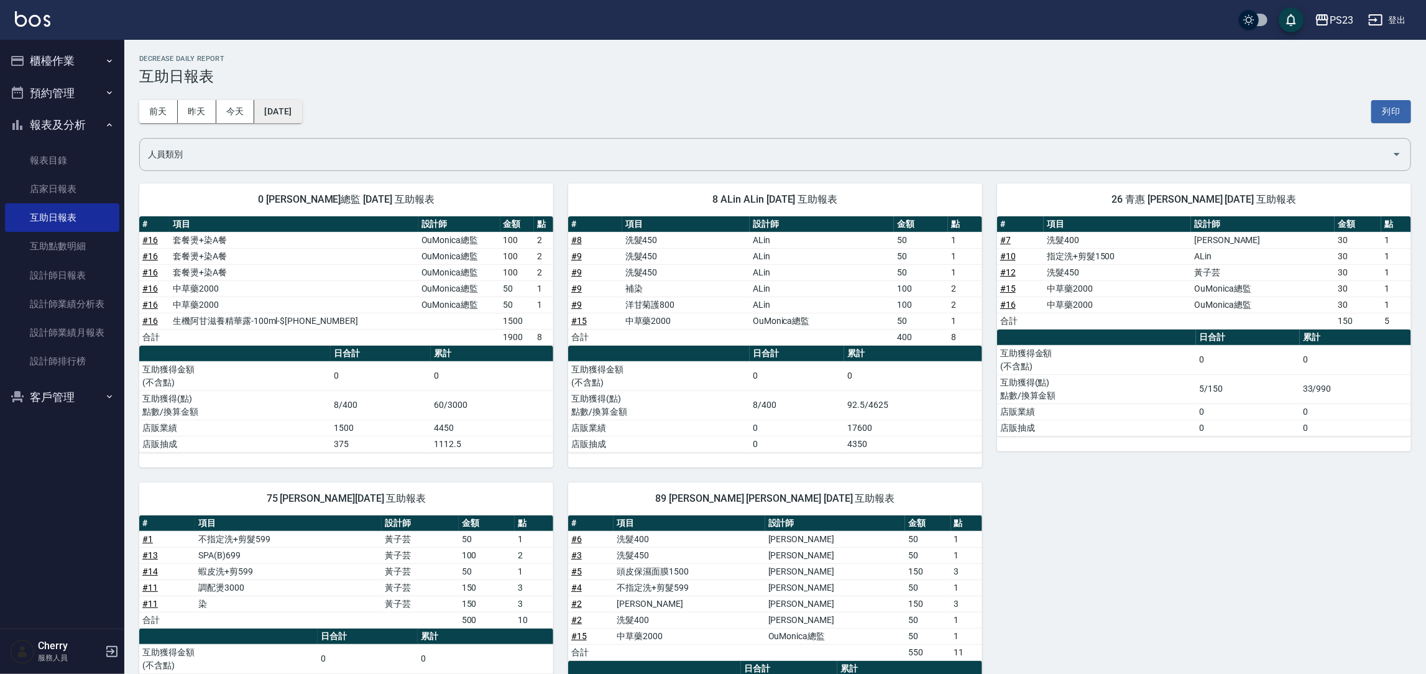
click at [299, 109] on button "2025/09/15" at bounding box center [277, 111] width 47 height 23
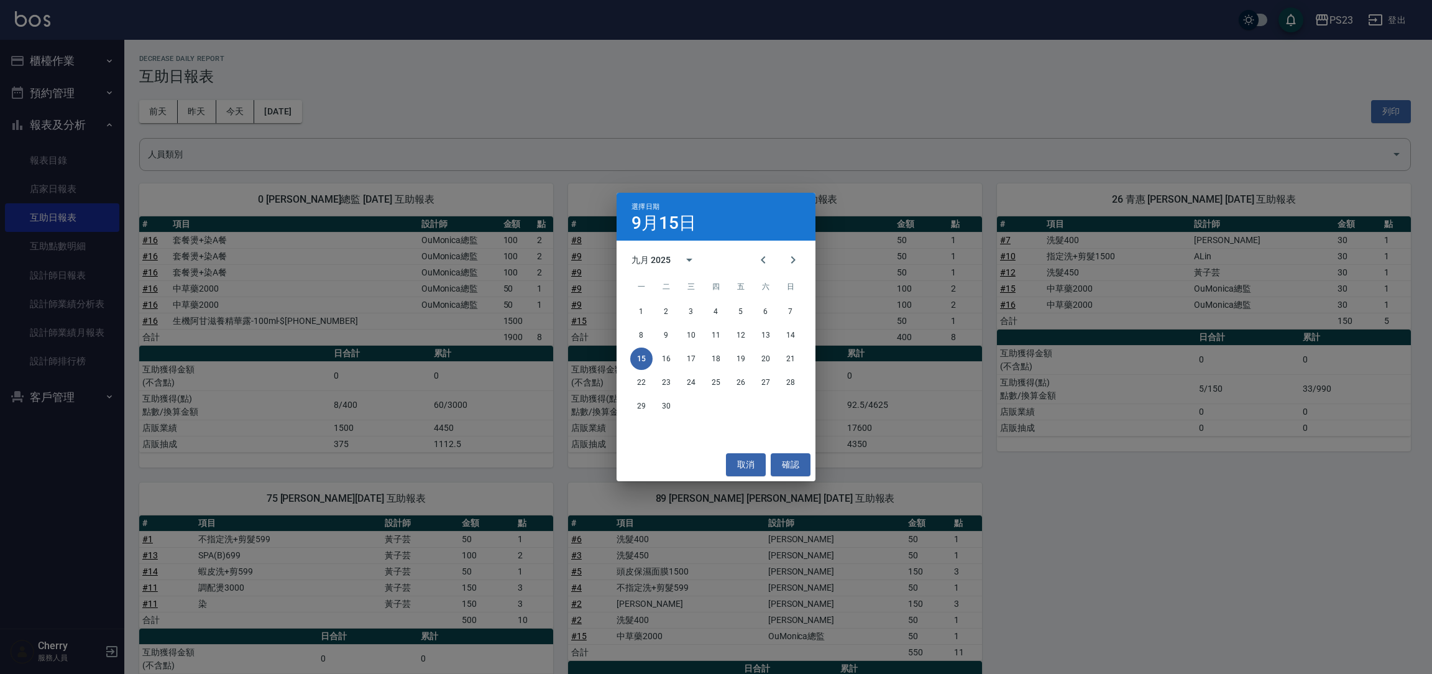
click at [657, 343] on div "8 9 10 11 12 13 14" at bounding box center [716, 335] width 199 height 22
click at [658, 337] on button "9" at bounding box center [666, 335] width 22 height 22
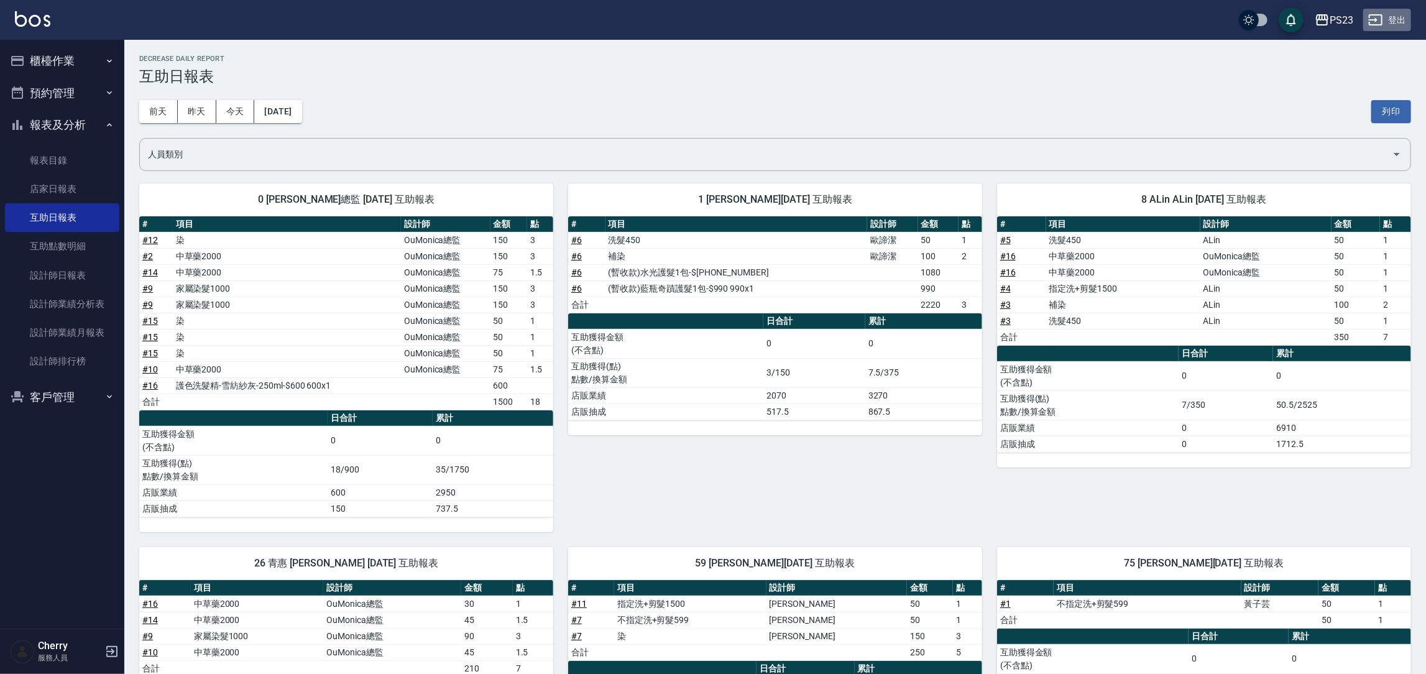
click at [1397, 23] on button "登出" at bounding box center [1387, 20] width 48 height 23
